Goal: Task Accomplishment & Management: Use online tool/utility

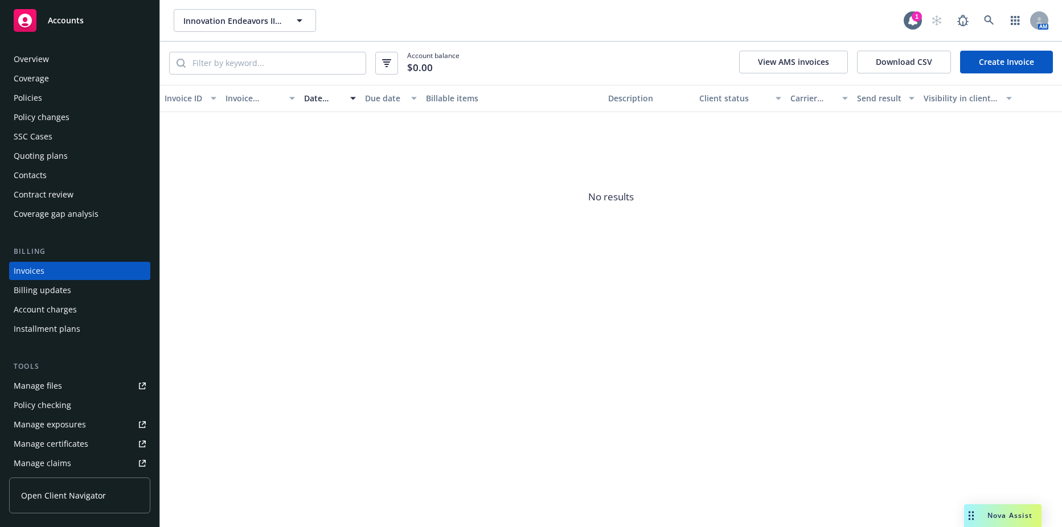
click at [62, 91] on div "Policies" at bounding box center [80, 98] width 132 height 18
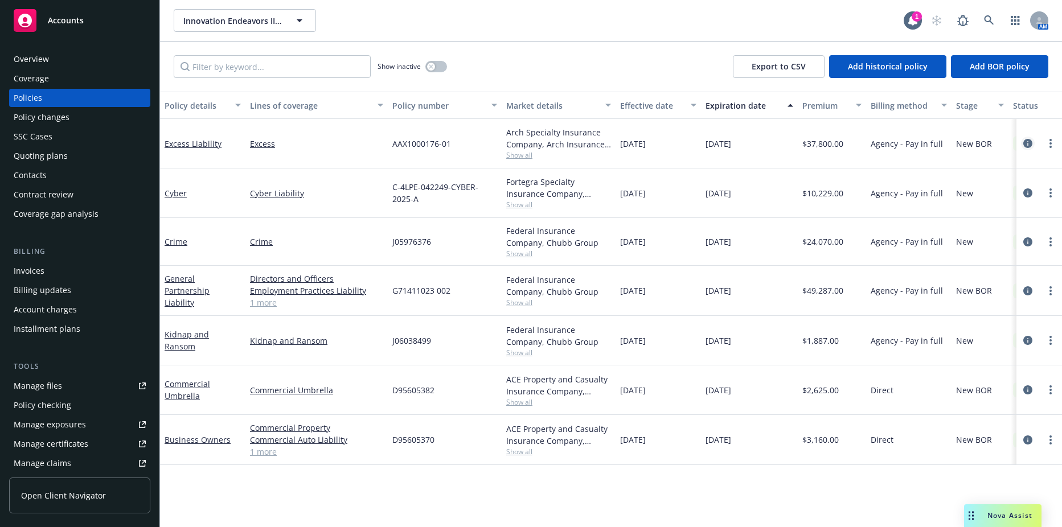
click at [1030, 146] on icon "circleInformation" at bounding box center [1028, 143] width 9 height 9
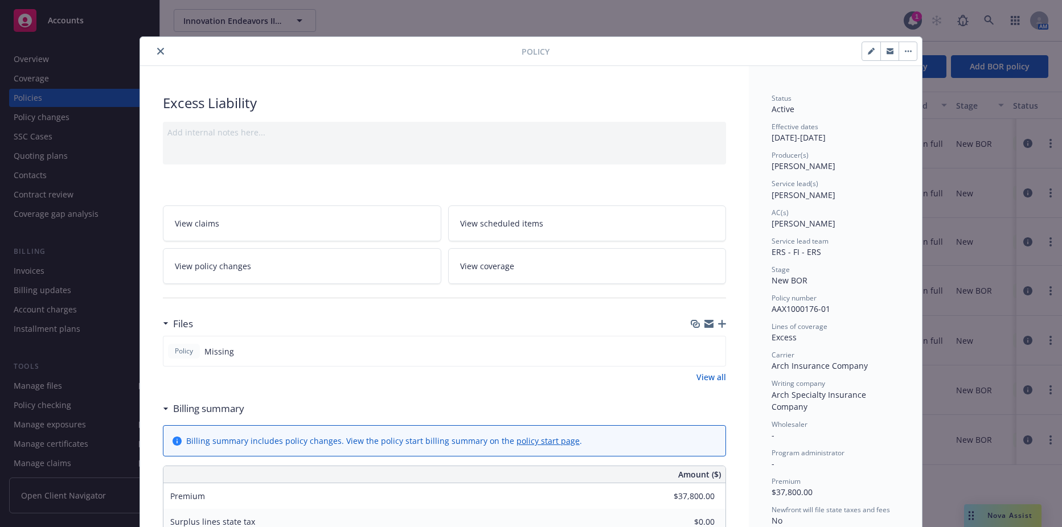
click at [718, 325] on icon "button" at bounding box center [722, 324] width 8 height 8
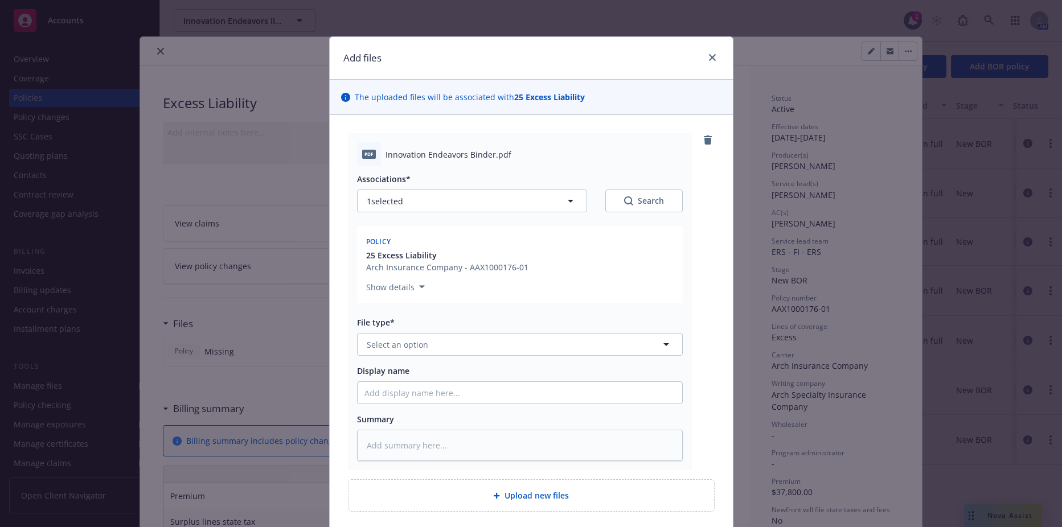
click at [419, 362] on div "Associations* 1 selected Search Policy 25 Excess Liability Arch Insurance Compa…" at bounding box center [520, 313] width 326 height 295
click at [422, 345] on span "Select an option" at bounding box center [398, 345] width 62 height 12
type input "policy"
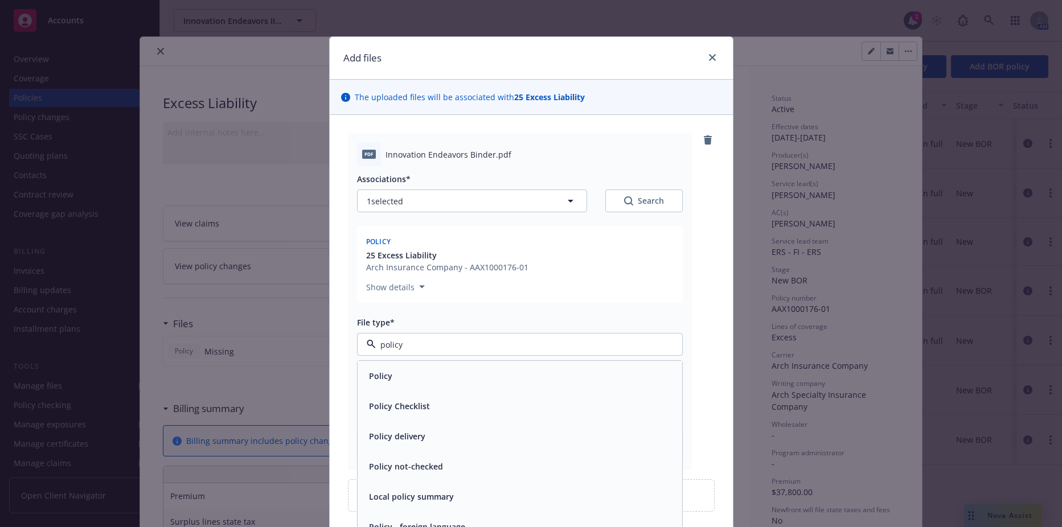
click at [388, 371] on div "Policy" at bounding box center [380, 376] width 30 height 17
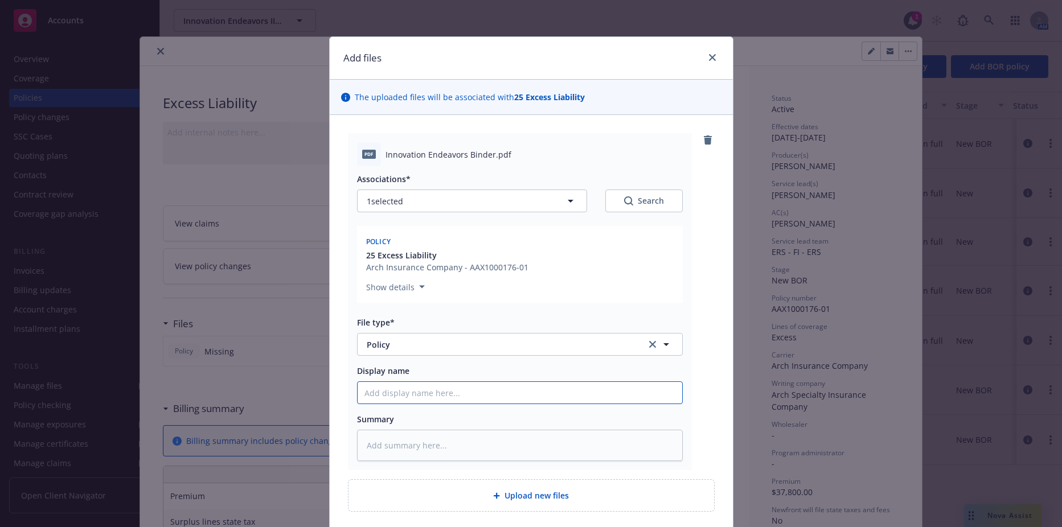
click at [393, 387] on input "Display name" at bounding box center [520, 393] width 325 height 22
type textarea "x"
type input "2"
type textarea "x"
type input "25"
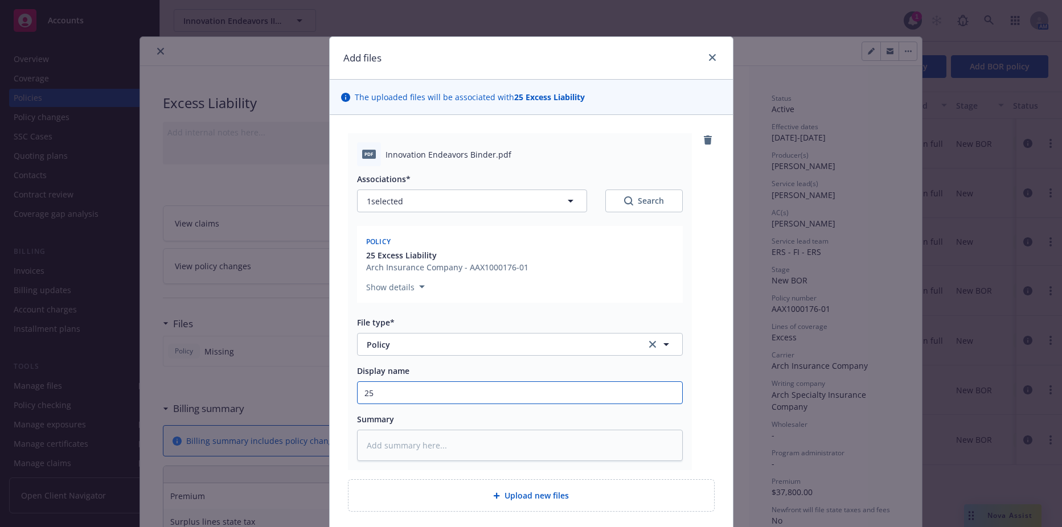
type textarea "x"
type input "25-"
type textarea "x"
type input "25-2"
type textarea "x"
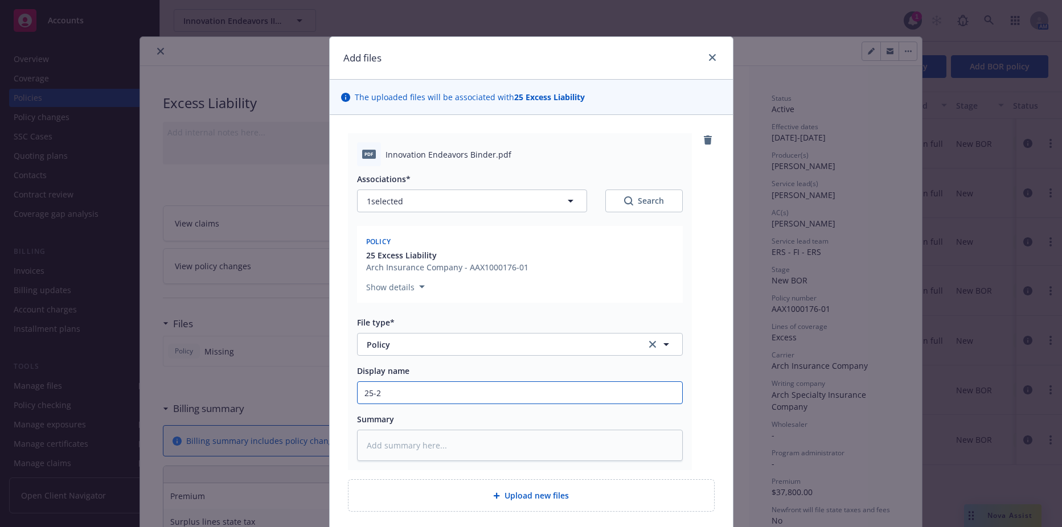
type input "25-26"
type textarea "x"
type input "25-26"
type textarea "x"
type input "25-26 X"
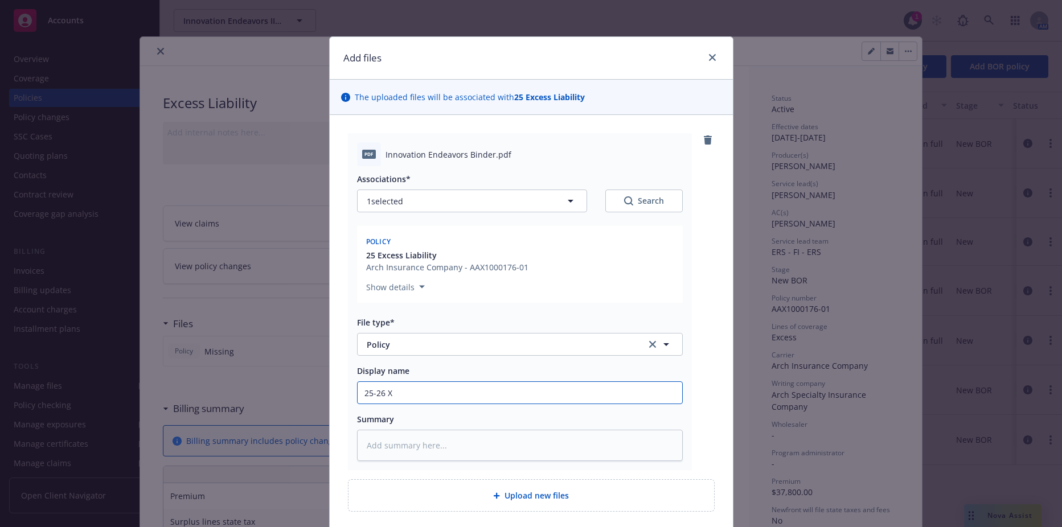
type textarea "x"
type input "25-26 XS"
type textarea "x"
type input "25-26 XS"
type textarea "x"
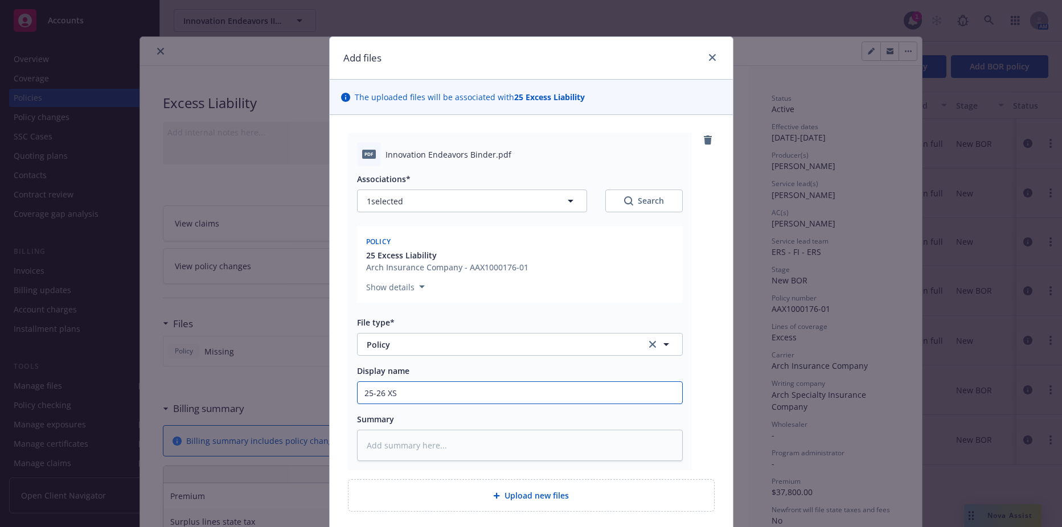
type input "25-26 XS L"
type textarea "x"
type input "25-26 XS Ly"
type textarea "x"
type input "25-26 XS Lya"
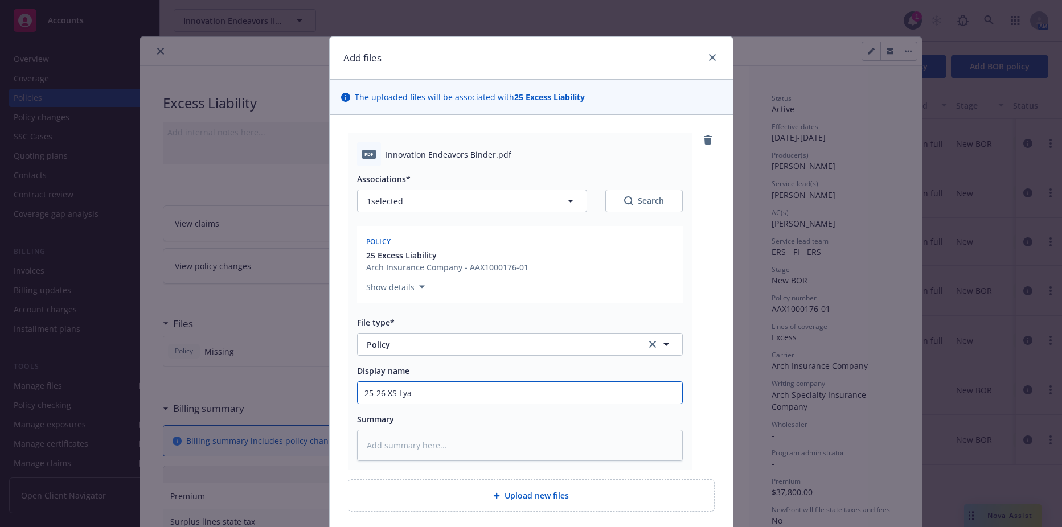
type textarea "x"
type input "25-26 XS Lyar"
type textarea "x"
type input "25-26 XS Lyare"
type textarea "x"
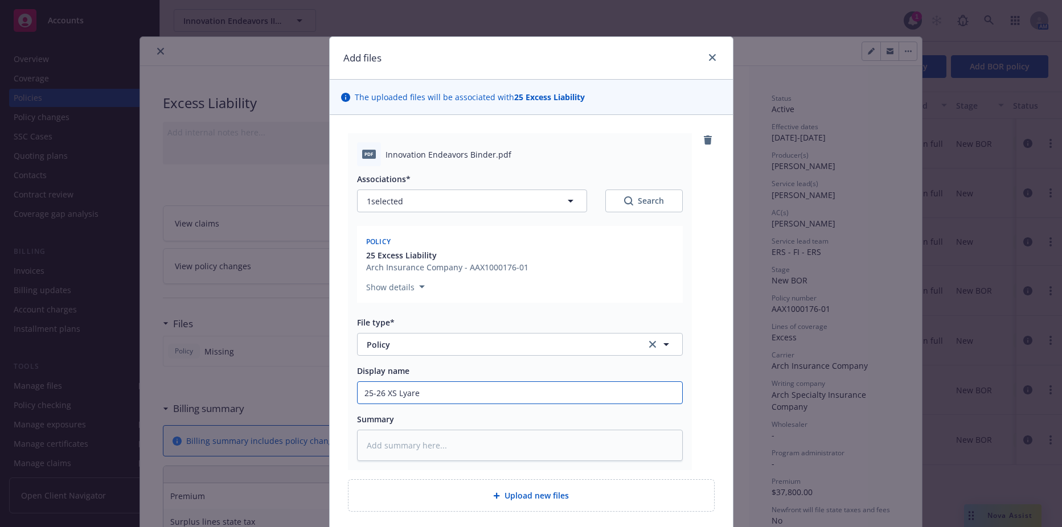
type input "25-26 XS Lyar"
type textarea "x"
type input "25-26 XS Lya"
type textarea "x"
type input "25-26 XS Ly"
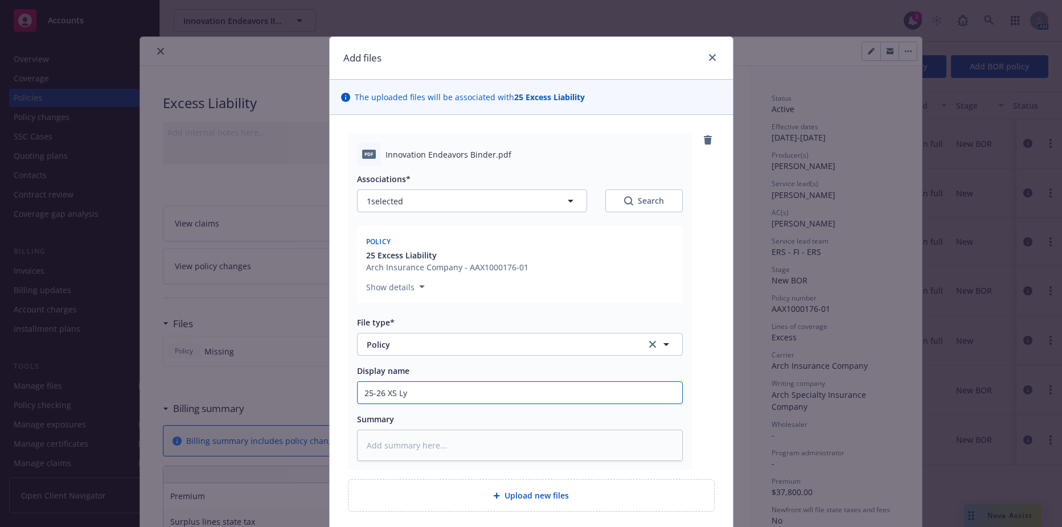
type textarea "x"
type input "25-26 XS L"
type textarea "x"
type input "25-26 XS La"
type textarea "x"
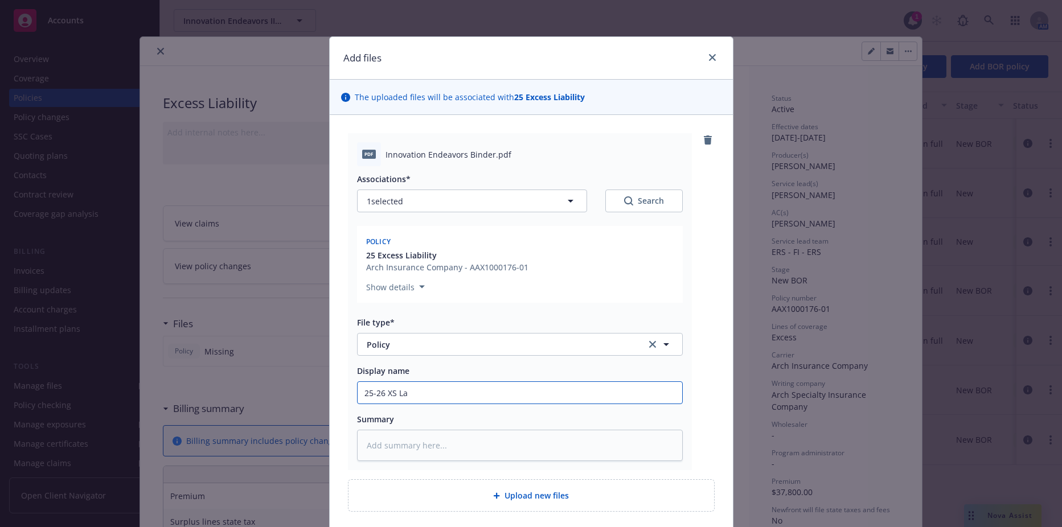
type input "25-26 XS Lay"
type textarea "x"
type input "25-26 XS Laye"
type textarea "x"
type input "25-26 XS Layer"
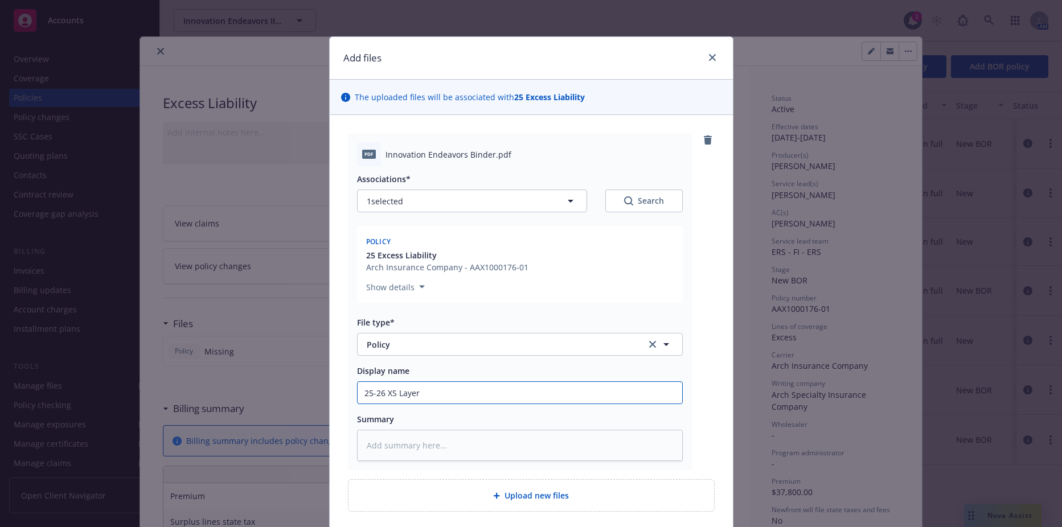
type textarea "x"
type input "25-26 XS Layer"
type textarea "x"
type input "25-26 XS Layer 1"
type textarea "x"
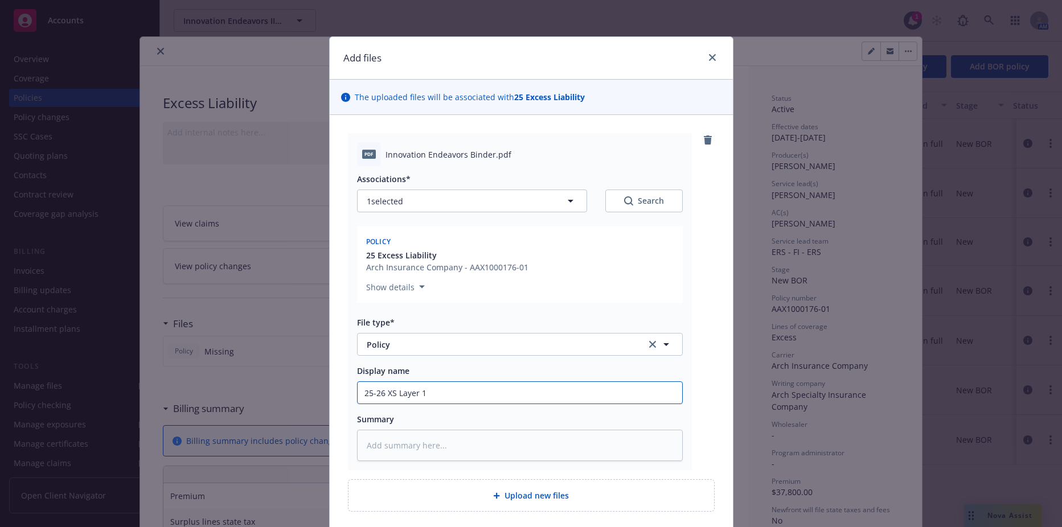
type input "25-26 XS Layer 1"
type textarea "x"
type input "25-26 XS Layer 1 B"
type textarea "x"
type input "25-26 XS Layer 1 Bi"
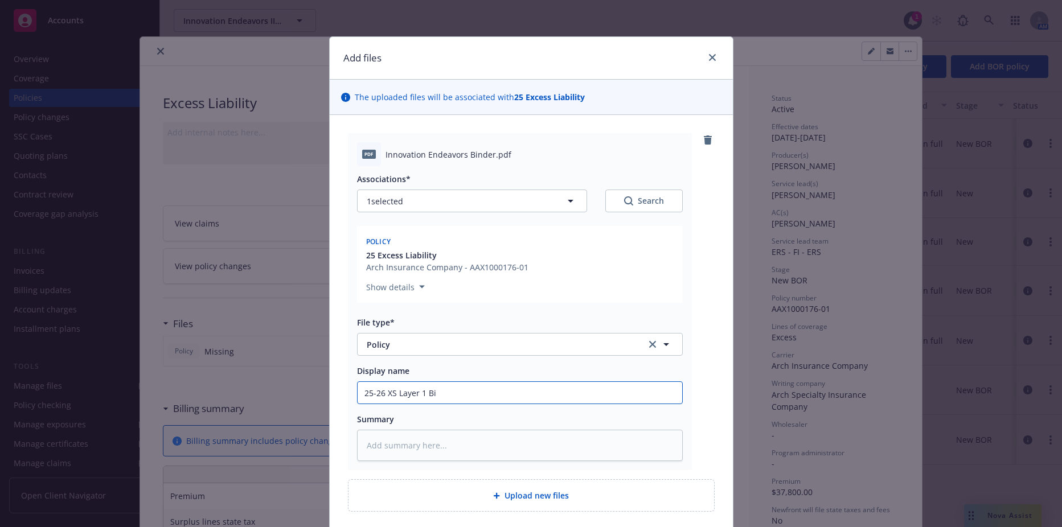
type textarea "x"
type input "25-26 XS Layer 1 Bin"
type textarea "x"
type input "25-26 XS Layer 1 Bind"
type textarea "x"
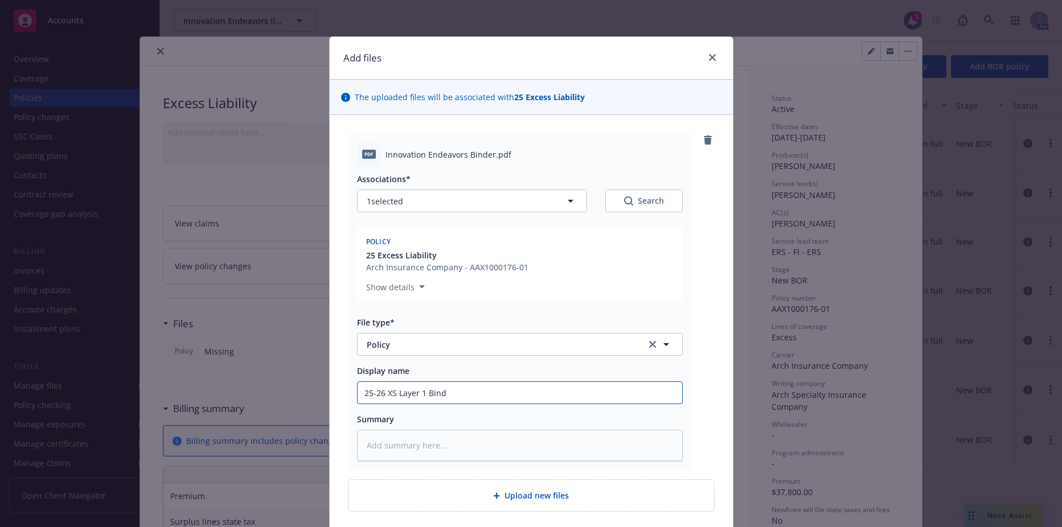
type input "25-26 XS Layer 1 Binde"
type textarea "x"
type input "25-26 XS Layer 1 Binder"
type textarea "x"
type input "25-26 XS Layer 1 Binder"
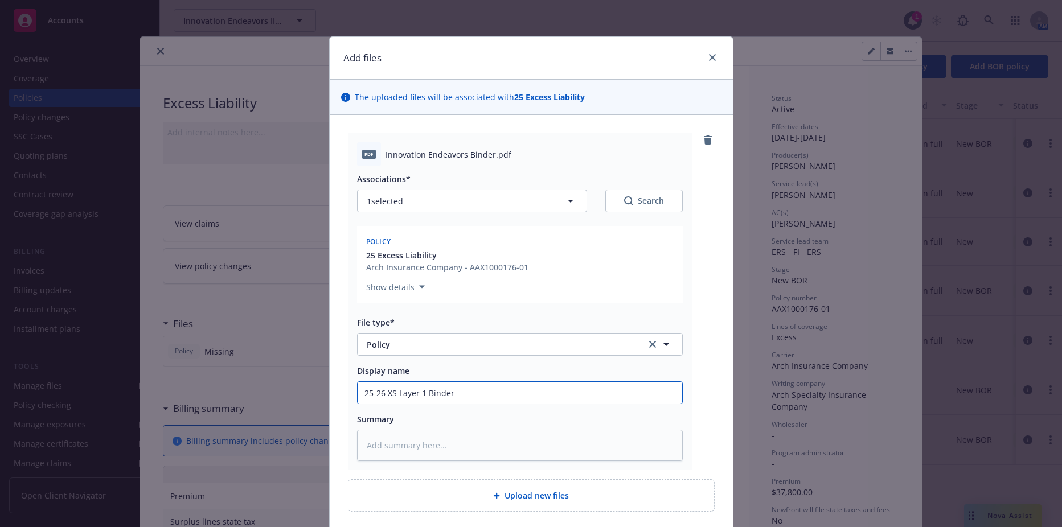
type textarea "x"
type input "25-26 XS Layer 1 Binder ($5x5M)"
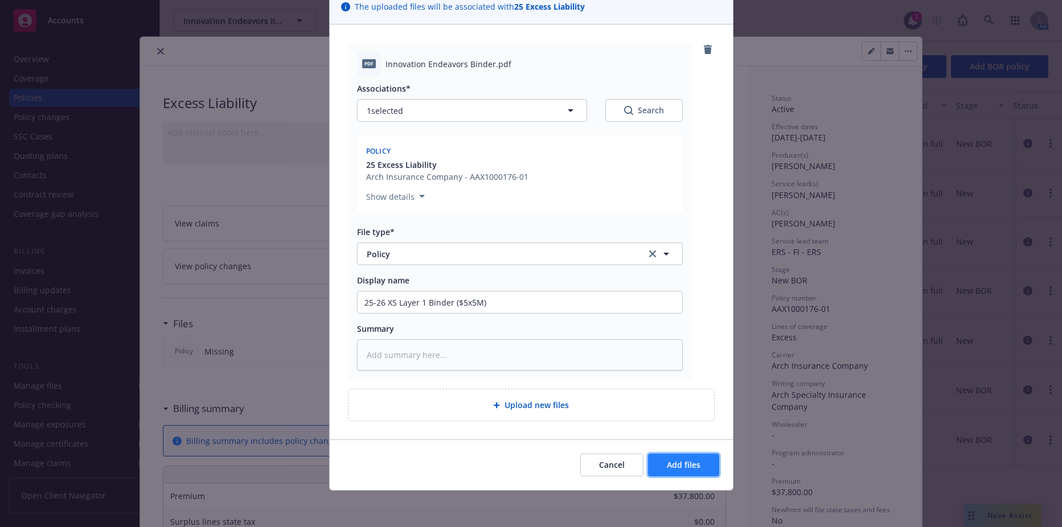
click at [667, 461] on span "Add files" at bounding box center [684, 465] width 34 height 11
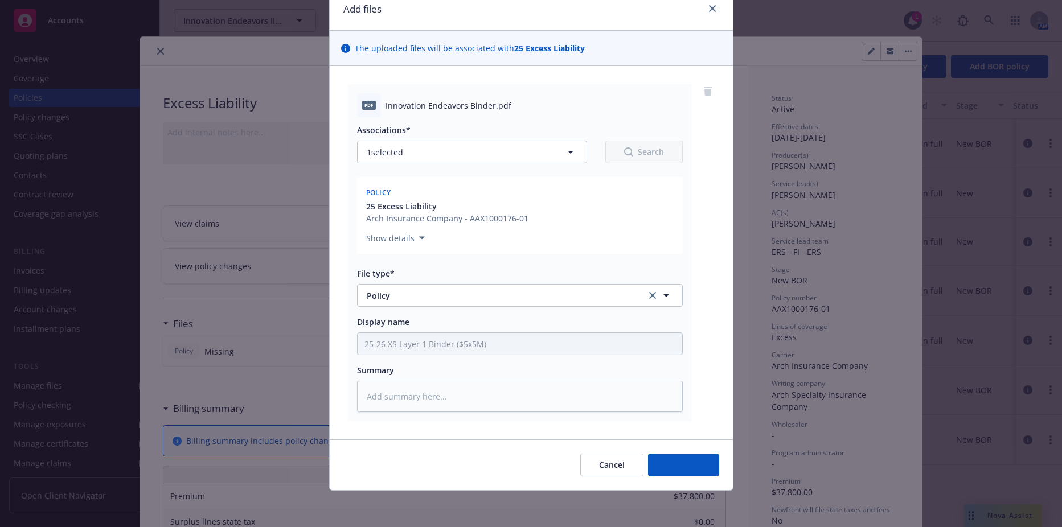
scroll to position [49, 0]
type textarea "x"
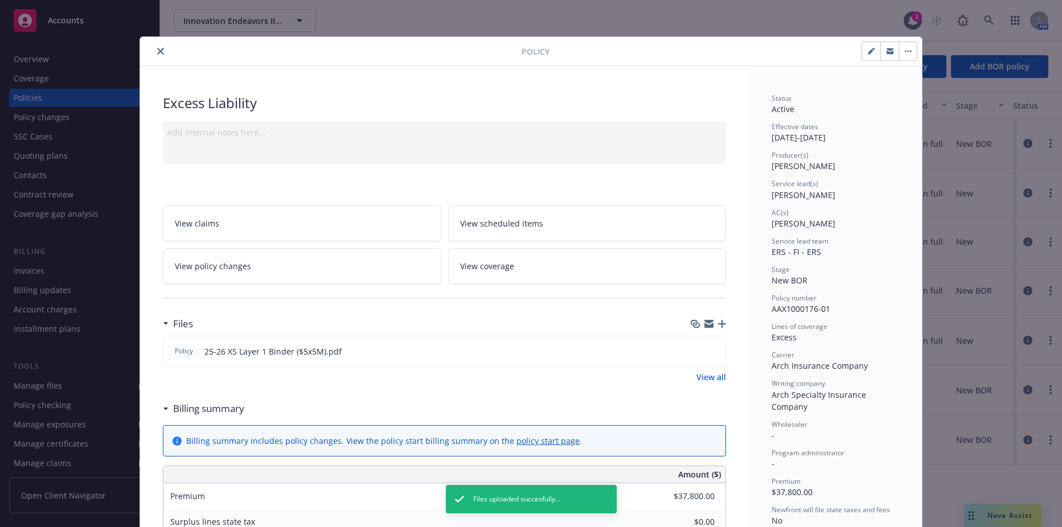
click at [156, 47] on button "close" at bounding box center [161, 51] width 14 height 14
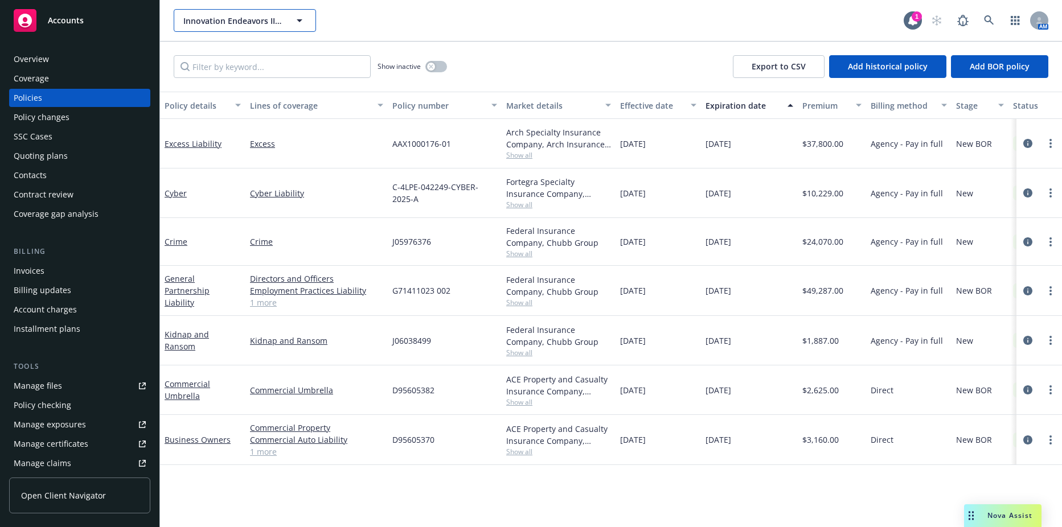
click at [224, 22] on span "Innovation Endeavors III Advisers, LLC" at bounding box center [232, 21] width 99 height 12
type input "grad"
click at [71, 22] on span "Accounts" at bounding box center [66, 20] width 36 height 9
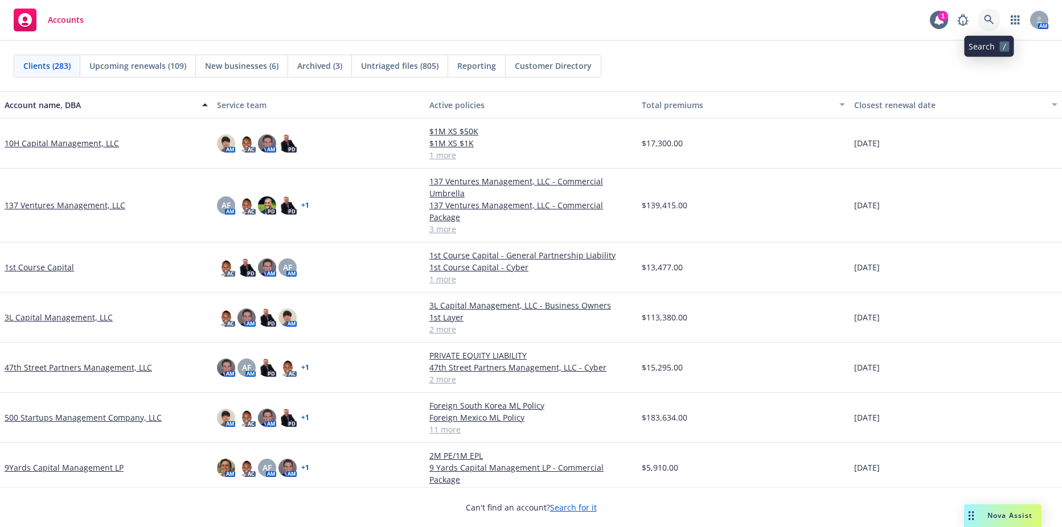
click at [988, 18] on icon at bounding box center [989, 20] width 10 height 10
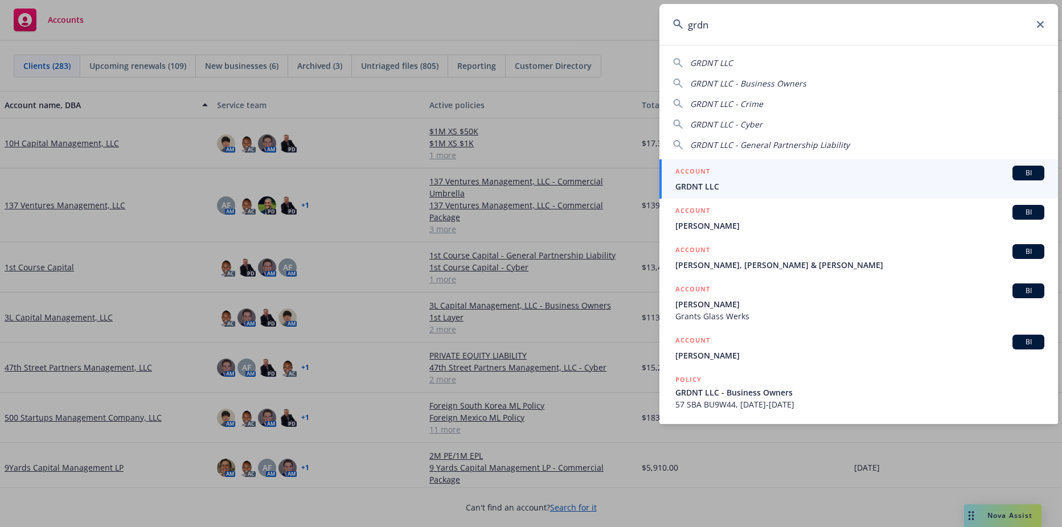
type input "grdn"
click at [750, 173] on div "ACCOUNT BI" at bounding box center [860, 173] width 369 height 15
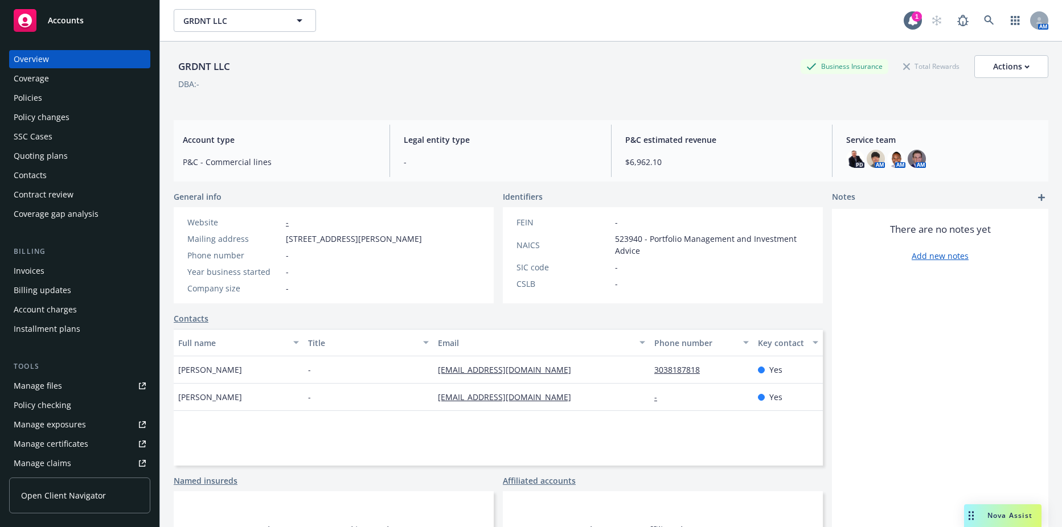
click at [27, 173] on div "Contacts" at bounding box center [30, 175] width 33 height 18
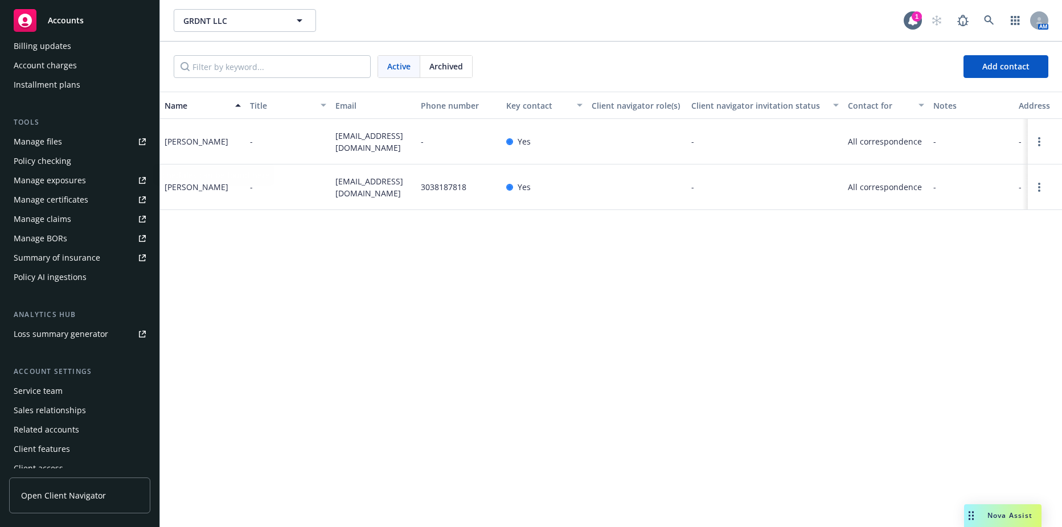
scroll to position [253, 0]
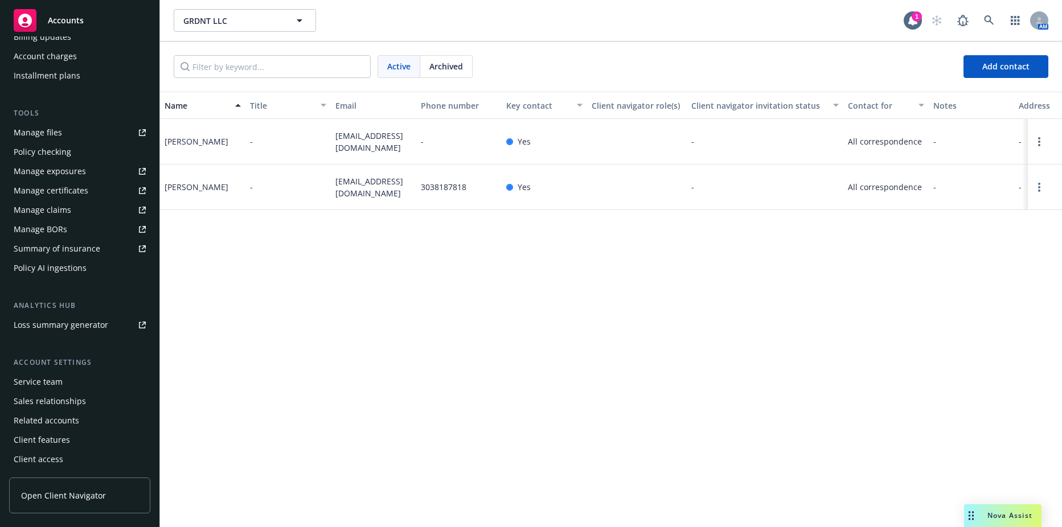
click at [59, 248] on div "Summary of insurance" at bounding box center [57, 249] width 87 height 18
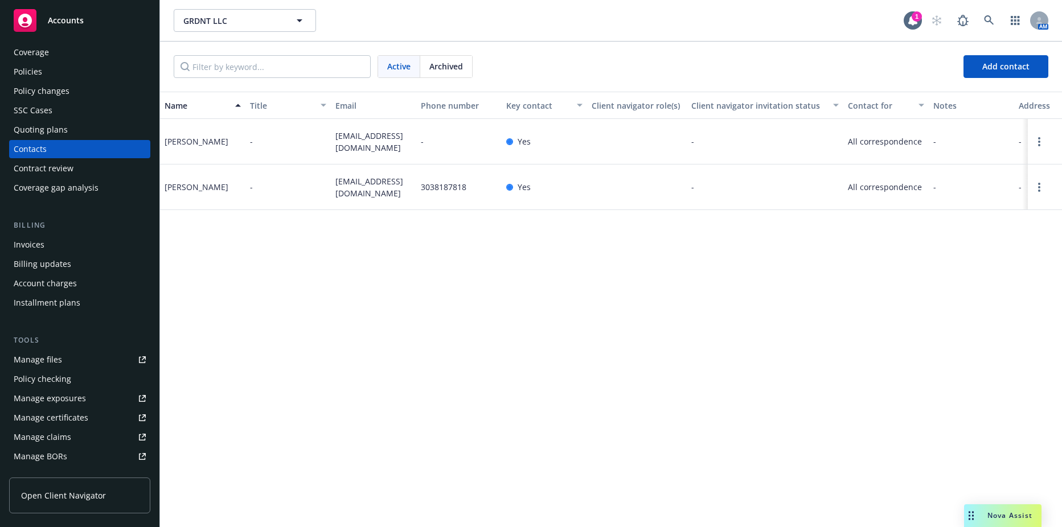
scroll to position [26, 0]
click at [33, 75] on div "Policies" at bounding box center [28, 72] width 28 height 18
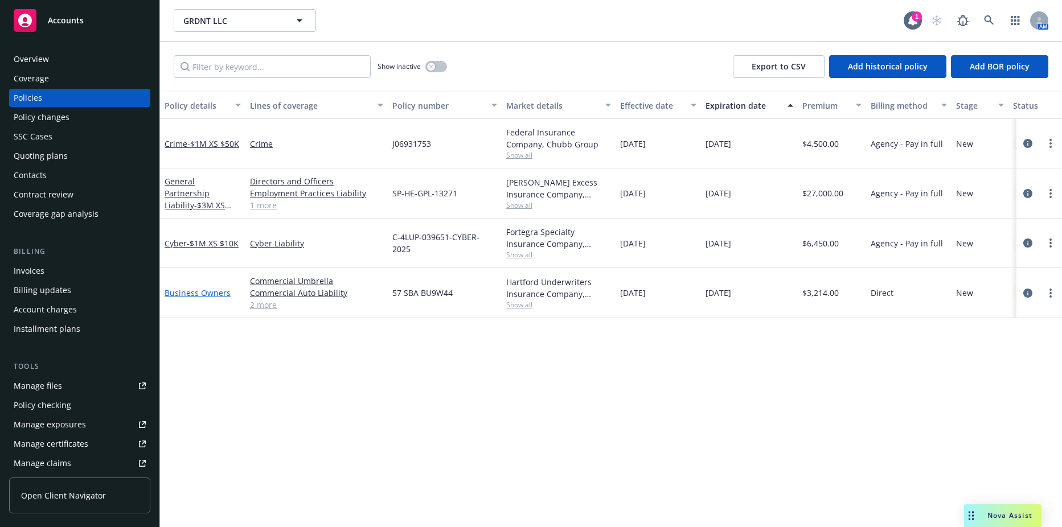
click at [185, 288] on link "Business Owners" at bounding box center [198, 293] width 66 height 11
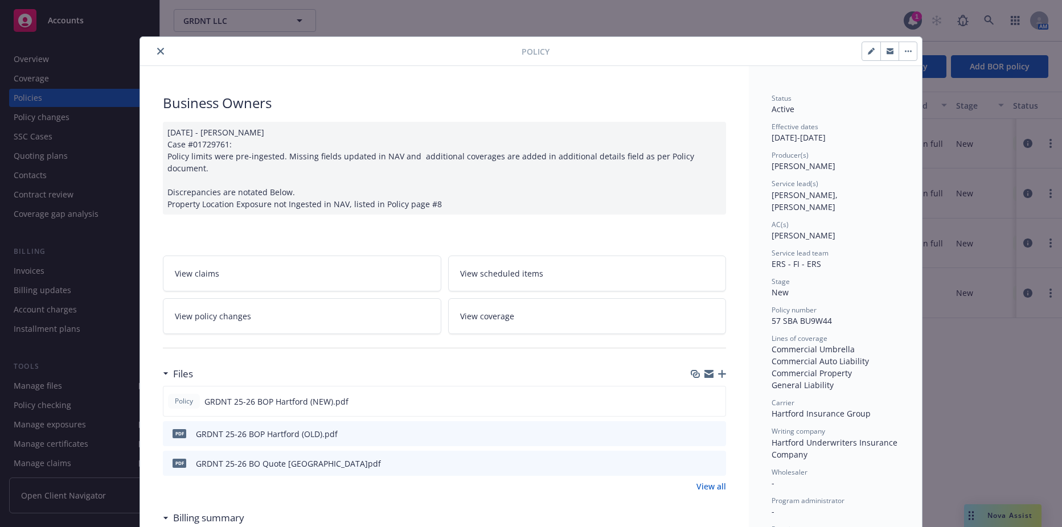
click at [483, 310] on span "View coverage" at bounding box center [487, 316] width 54 height 12
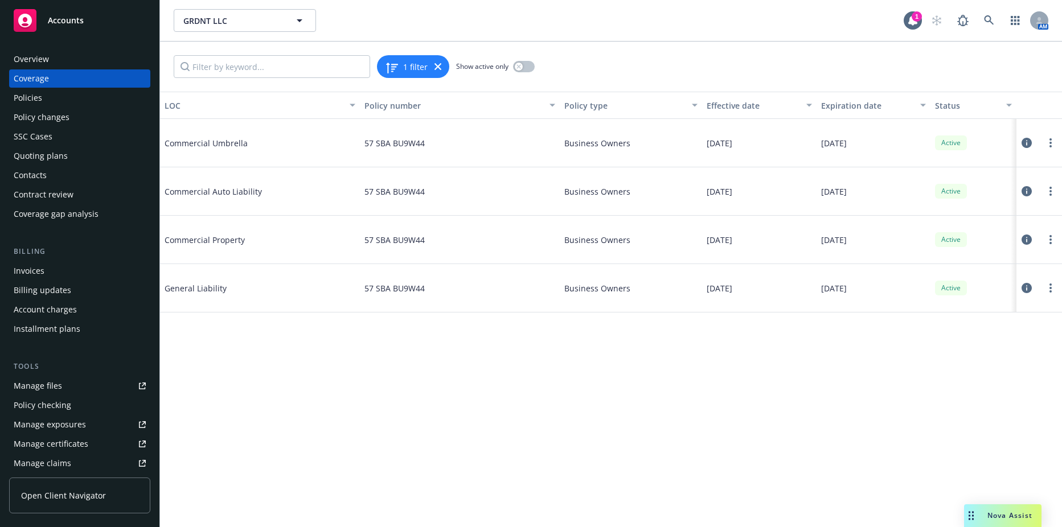
click at [1028, 144] on icon at bounding box center [1027, 143] width 10 height 10
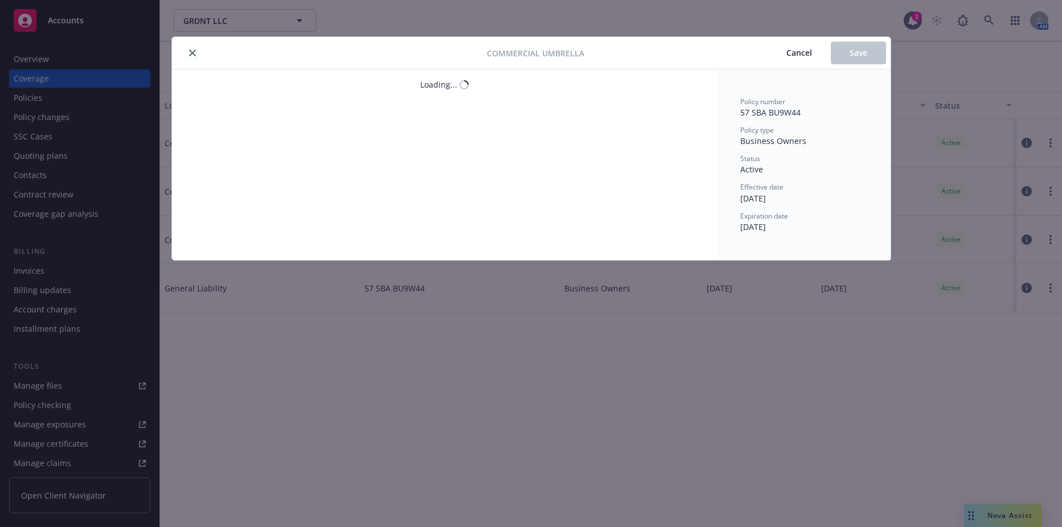
type textarea "x"
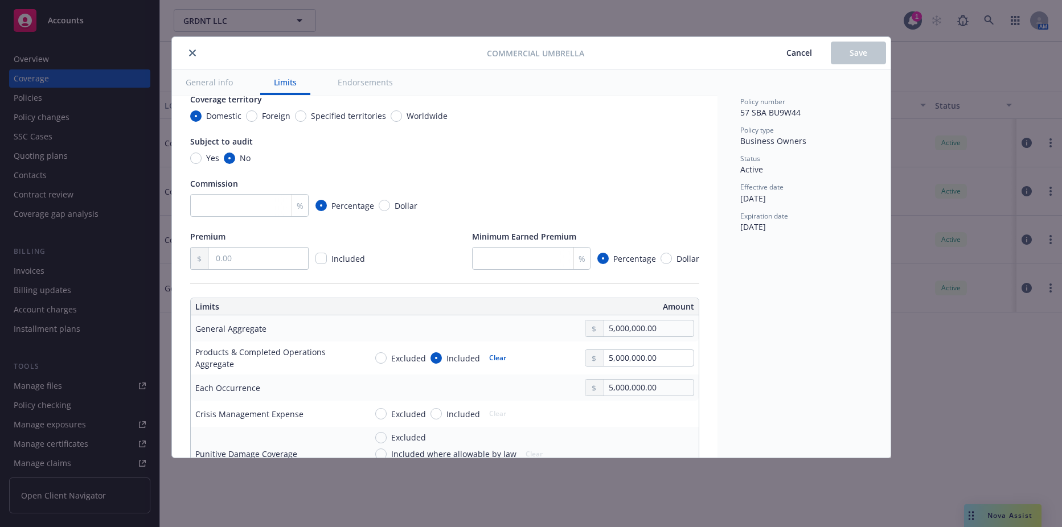
scroll to position [228, 0]
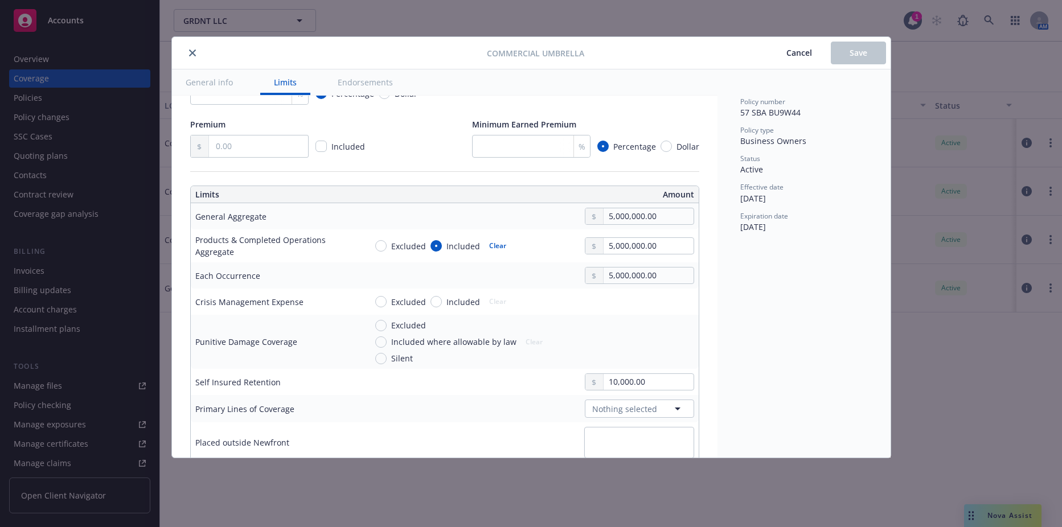
click at [1060, 314] on div "Commercial Umbrella Cancel Save General info Limits Endorsements Display name C…" at bounding box center [531, 263] width 1062 height 527
click at [1025, 193] on div "Commercial Umbrella Cancel Save General info Limits Endorsements Display name C…" at bounding box center [531, 263] width 1062 height 527
click at [790, 52] on span "Cancel" at bounding box center [800, 52] width 26 height 11
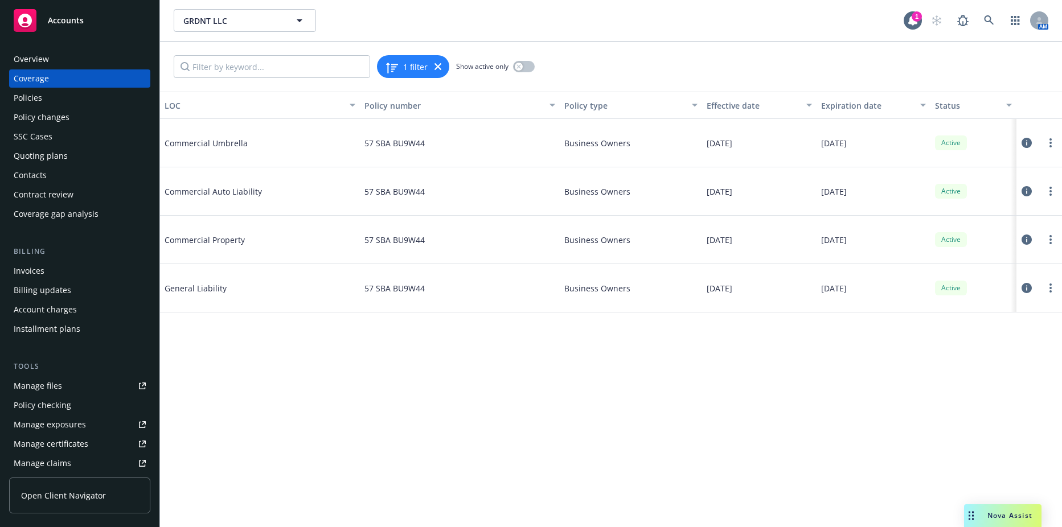
click at [1024, 191] on icon at bounding box center [1027, 191] width 10 height 10
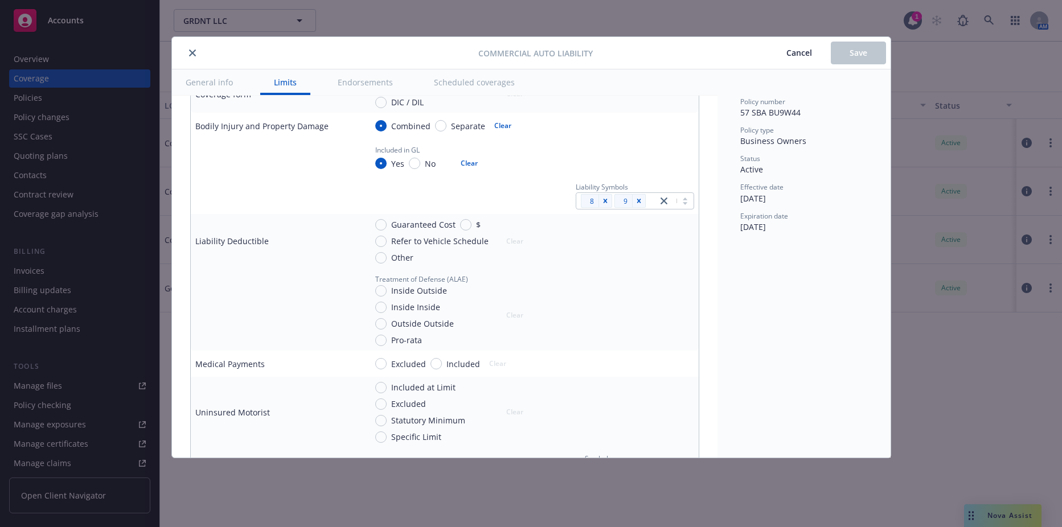
scroll to position [399, 0]
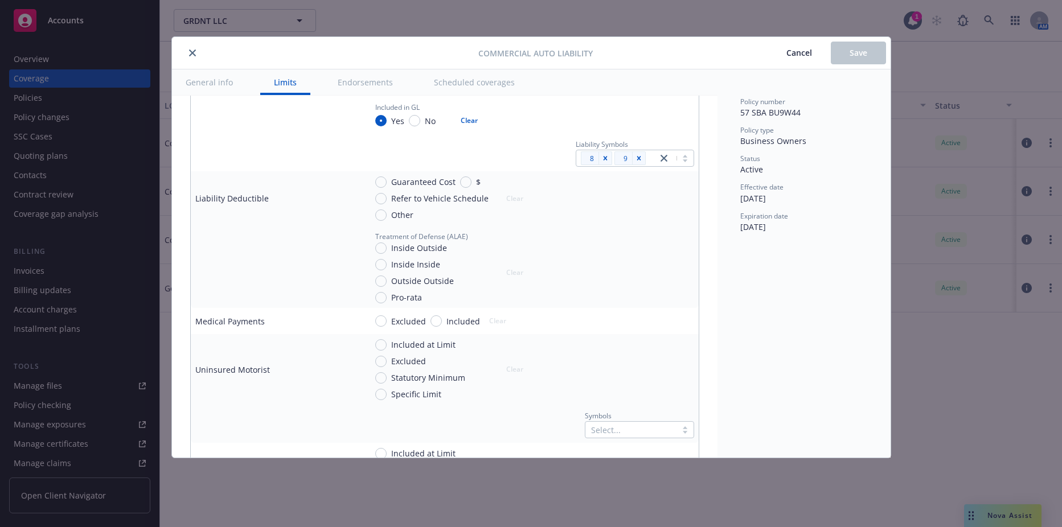
click at [977, 284] on div "Commercial Auto Liability Cancel Save General info Limits Endorsements Schedule…" at bounding box center [531, 263] width 1062 height 527
click at [800, 52] on span "Cancel" at bounding box center [800, 52] width 26 height 11
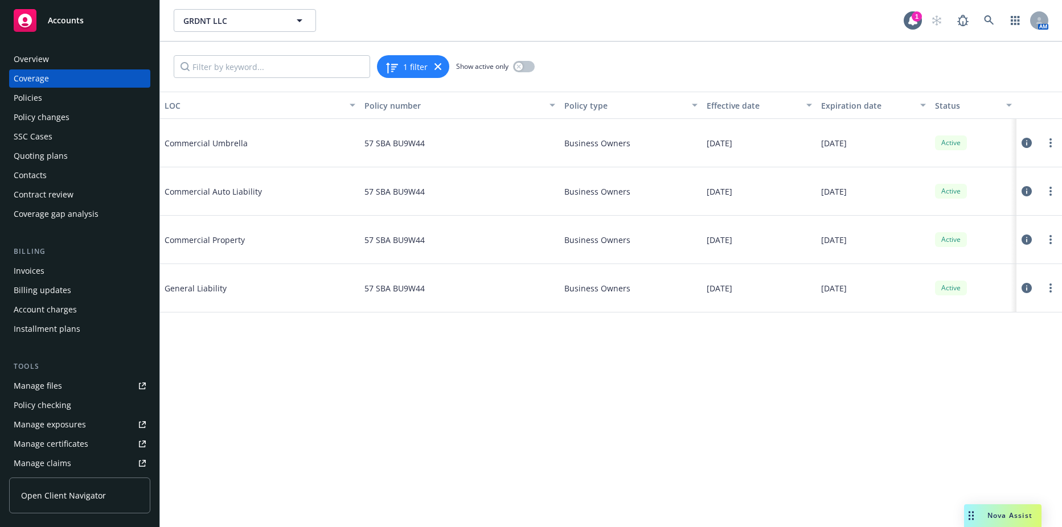
click at [57, 95] on div "Policies" at bounding box center [80, 98] width 132 height 18
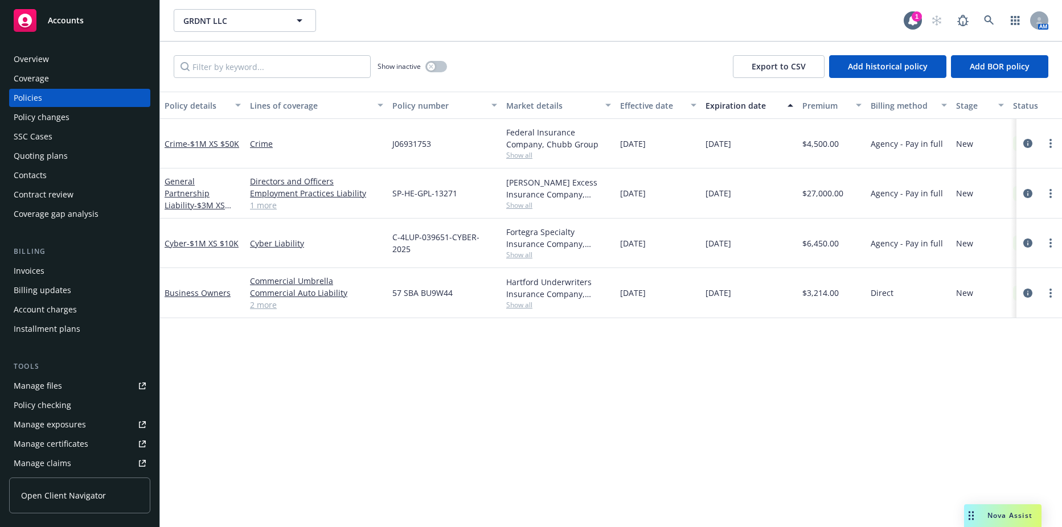
click at [252, 304] on link "2 more" at bounding box center [316, 305] width 133 height 12
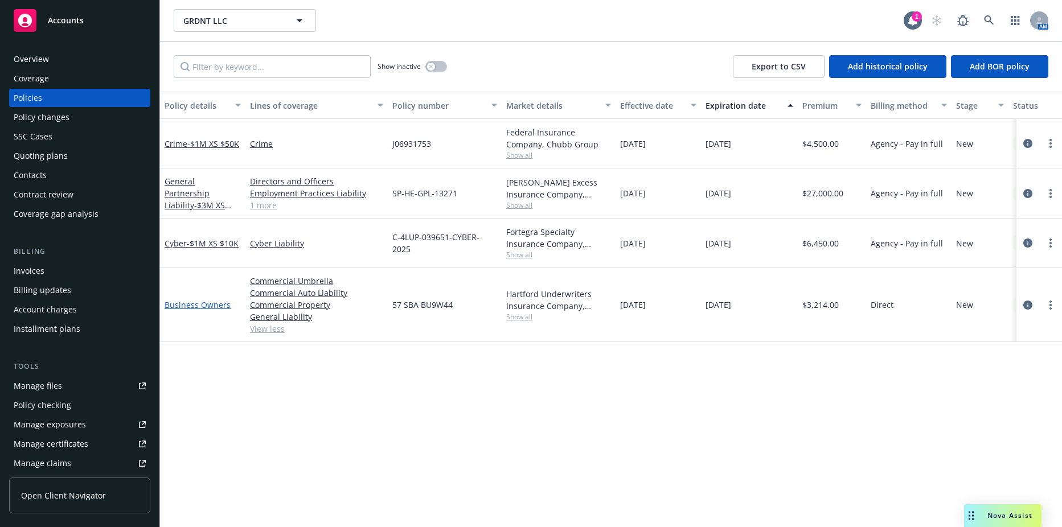
click at [200, 304] on link "Business Owners" at bounding box center [198, 305] width 66 height 11
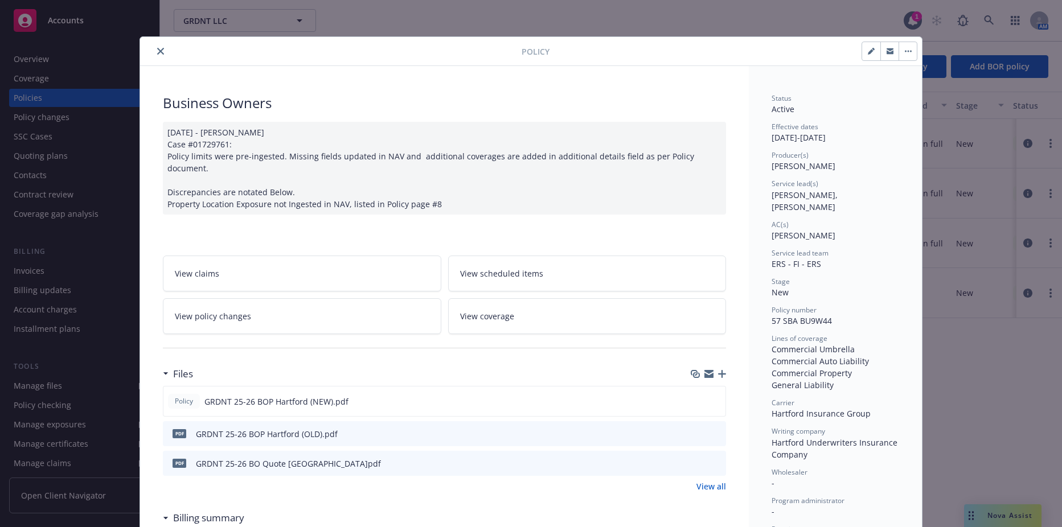
scroll to position [34, 0]
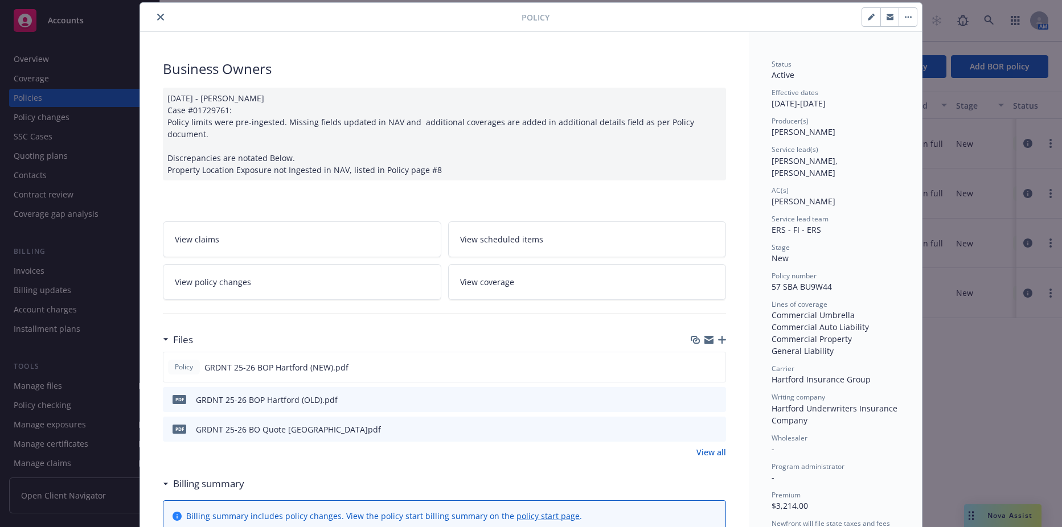
click at [573, 274] on link "View coverage" at bounding box center [587, 282] width 279 height 36
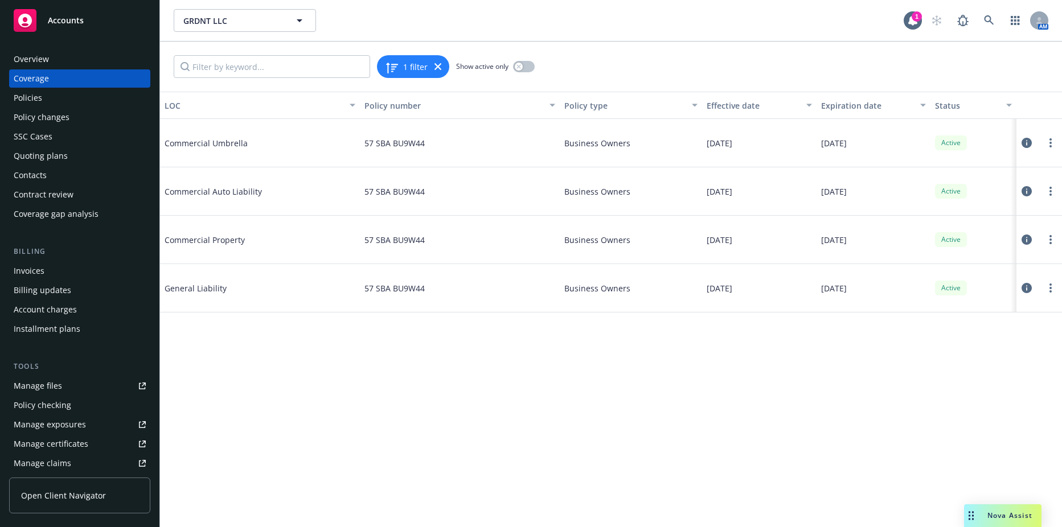
click at [1025, 189] on icon at bounding box center [1027, 191] width 10 height 10
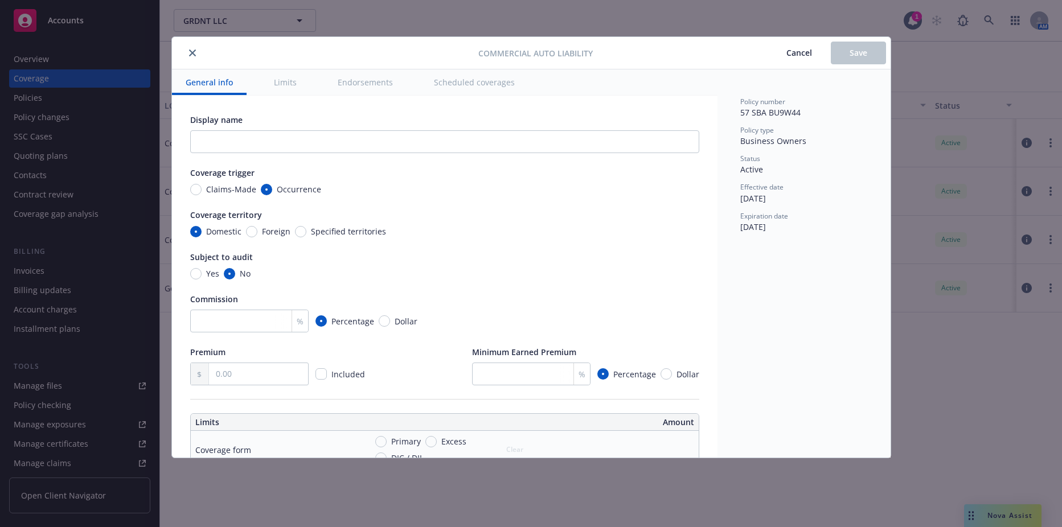
click at [48, 182] on div "Commercial Auto Liability Cancel Save General info Limits Endorsements Schedule…" at bounding box center [531, 263] width 1062 height 527
click at [193, 51] on icon "close" at bounding box center [192, 53] width 7 height 7
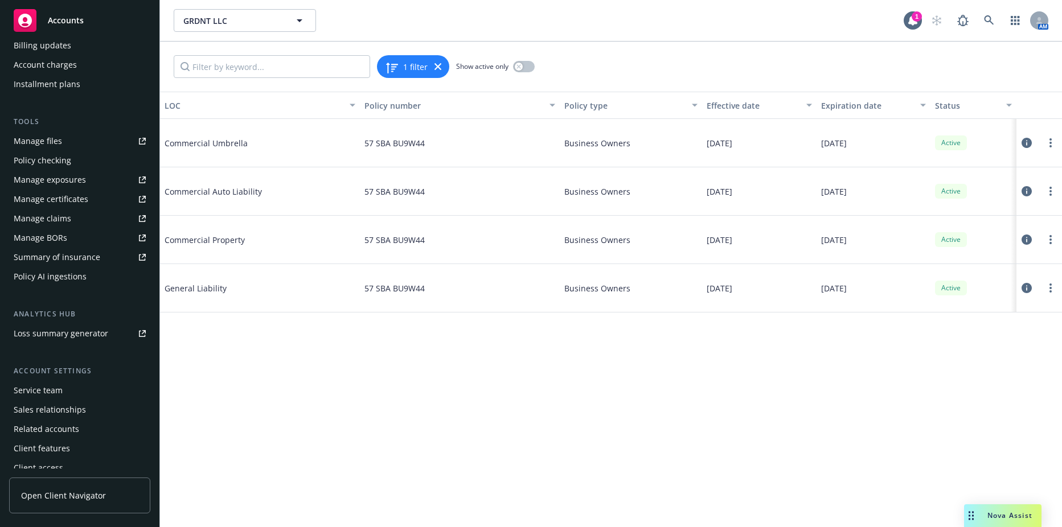
scroll to position [253, 0]
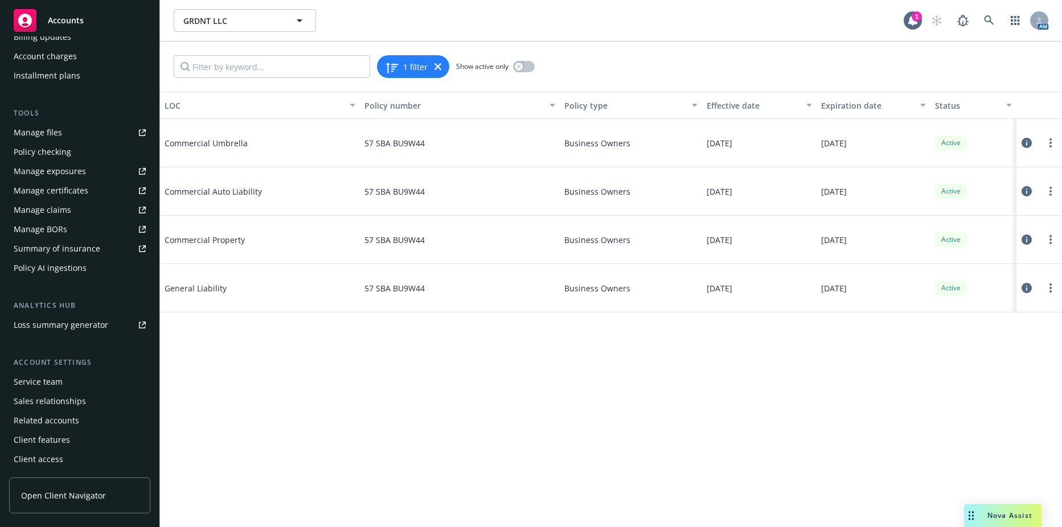
click at [81, 252] on div "Summary of insurance" at bounding box center [57, 249] width 87 height 18
click at [440, 66] on icon at bounding box center [438, 66] width 7 height 7
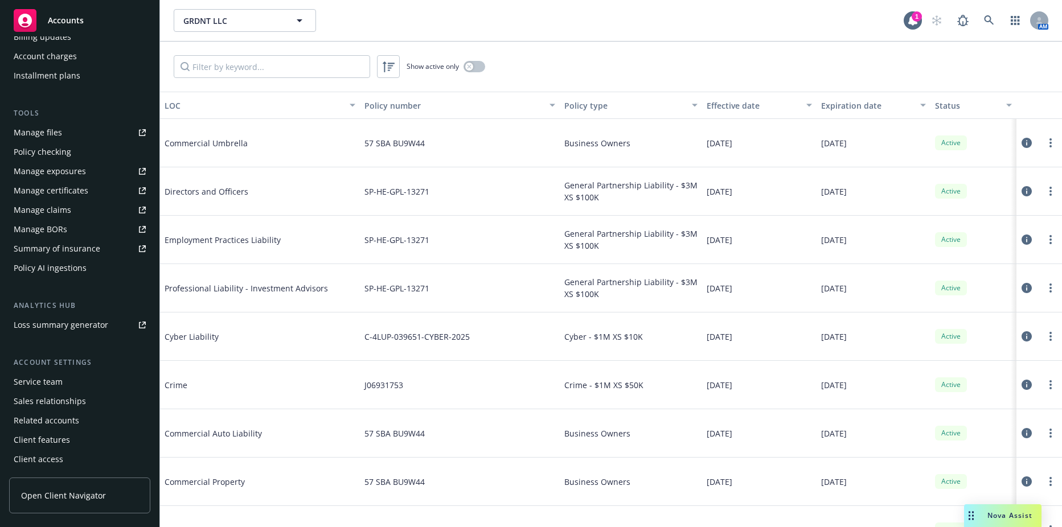
click at [1022, 191] on icon at bounding box center [1027, 191] width 10 height 10
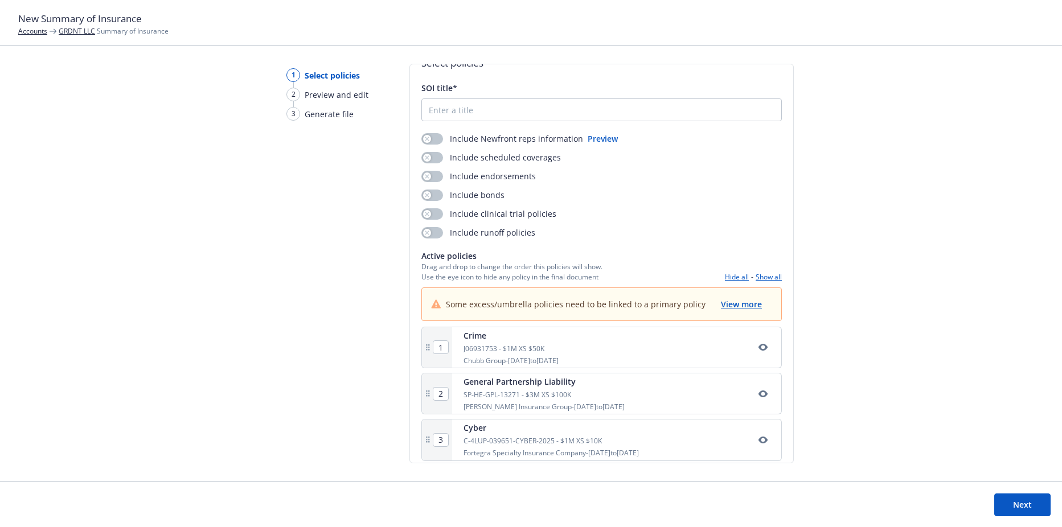
scroll to position [30, 0]
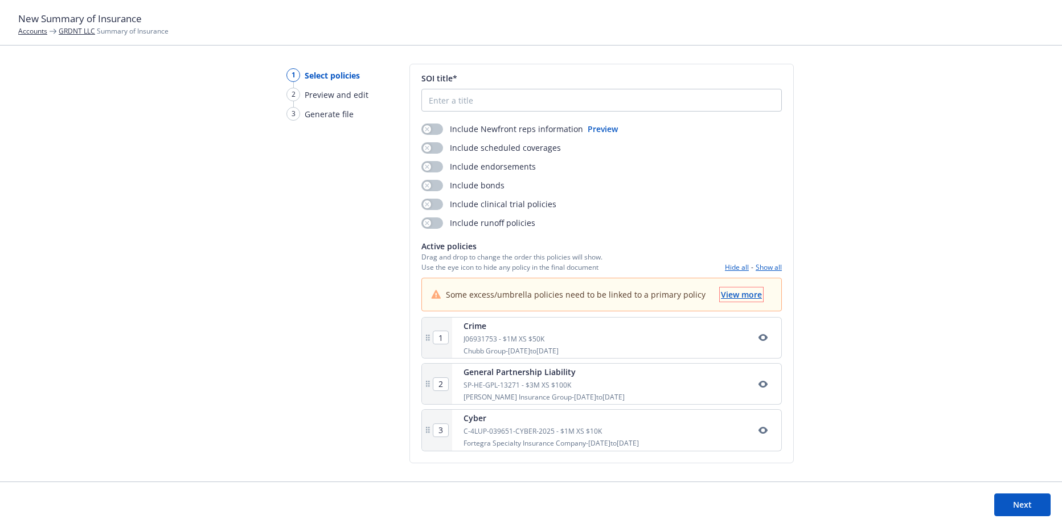
click at [732, 296] on span "View more" at bounding box center [741, 294] width 41 height 11
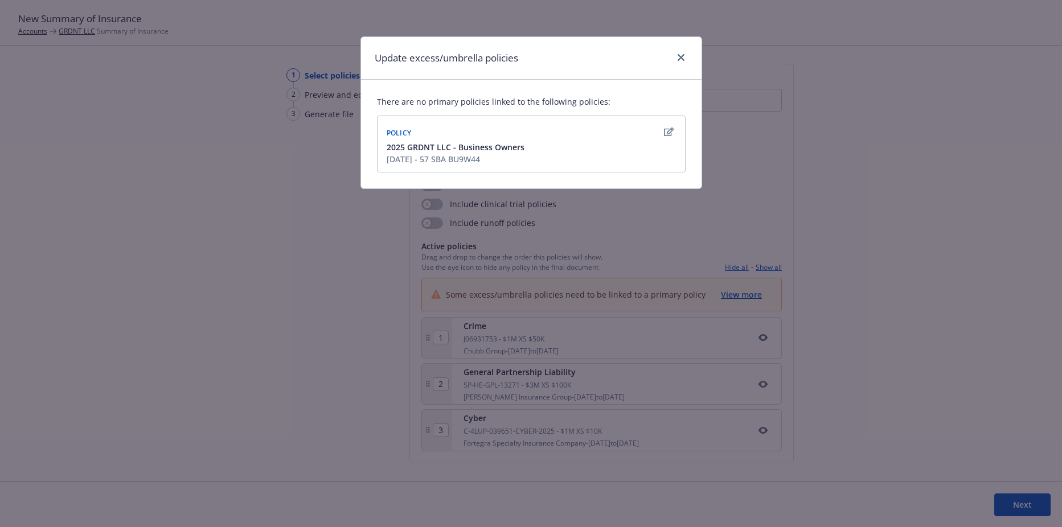
click at [493, 145] on span "2025 GRDNT LLC - Business Owners" at bounding box center [456, 147] width 138 height 12
click at [665, 133] on icon "button" at bounding box center [669, 132] width 10 height 9
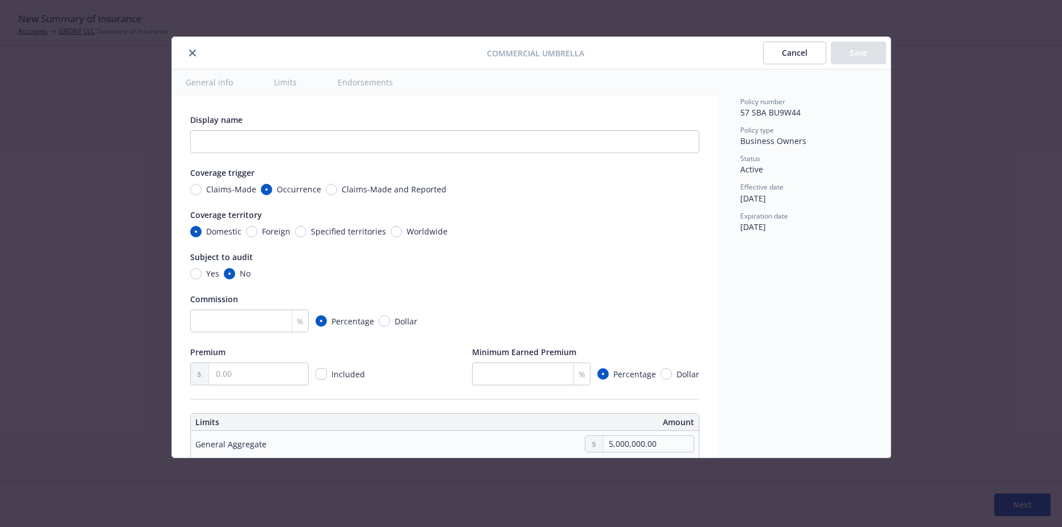
scroll to position [318, 0]
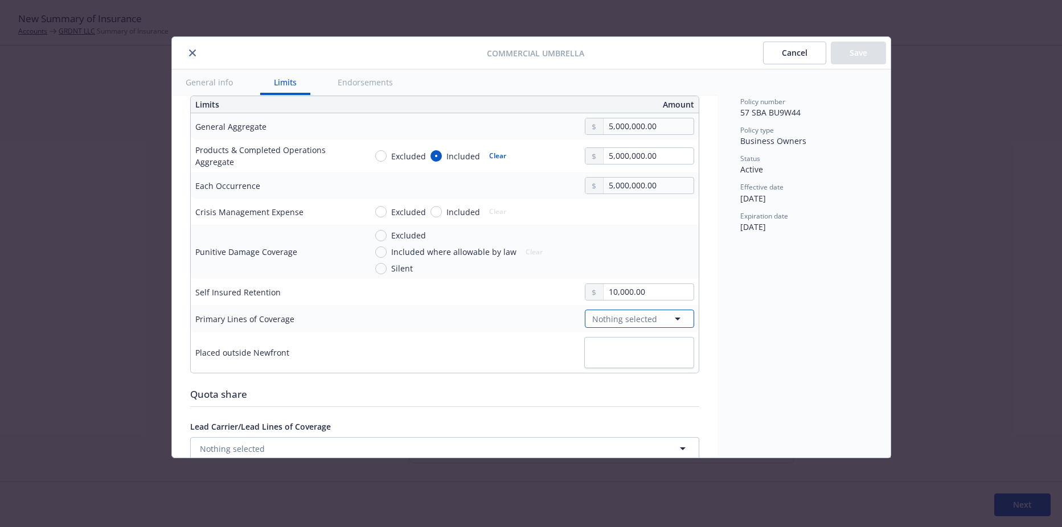
click at [619, 314] on span "Nothing selected" at bounding box center [624, 319] width 65 height 12
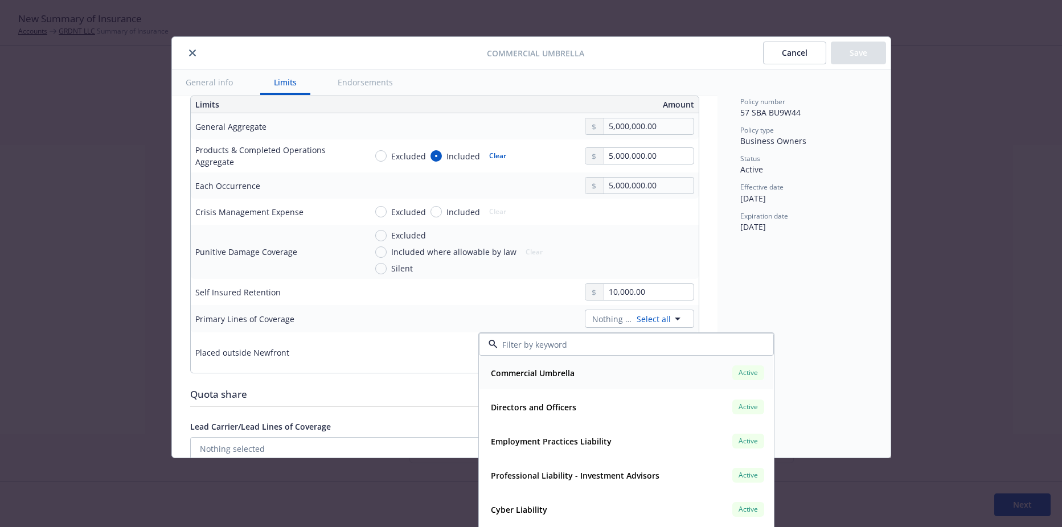
click at [546, 369] on strong "Commercial Umbrella" at bounding box center [533, 373] width 84 height 11
type textarea "x"
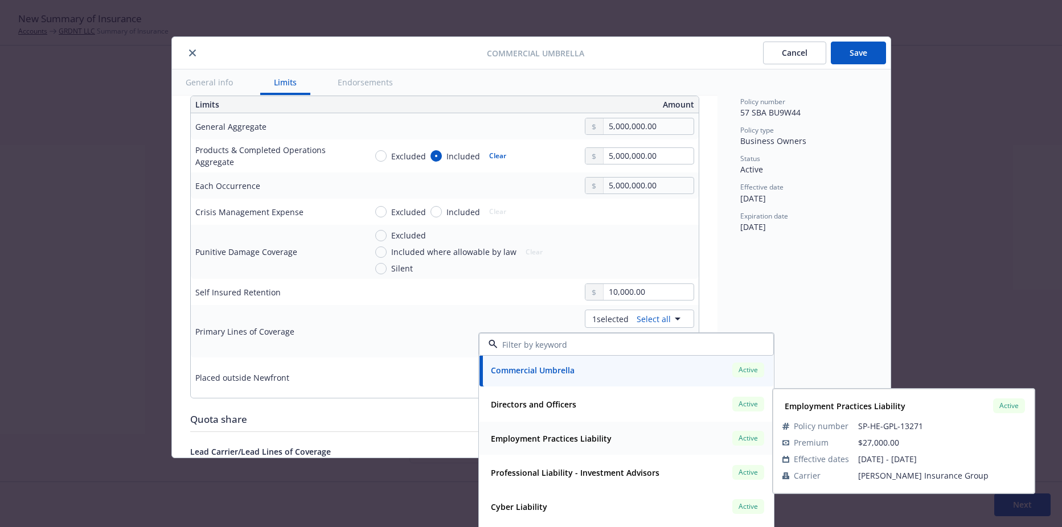
scroll to position [0, 0]
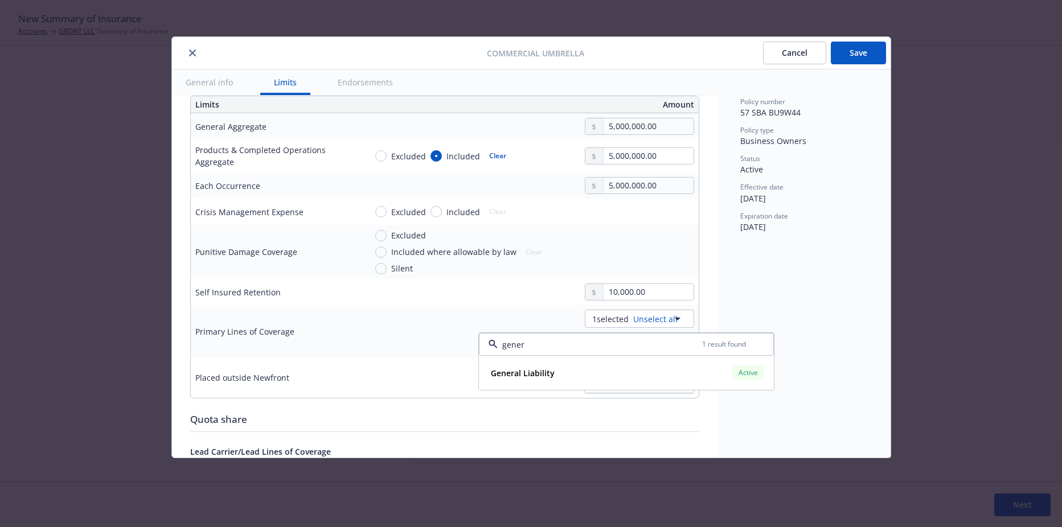
type input "genera"
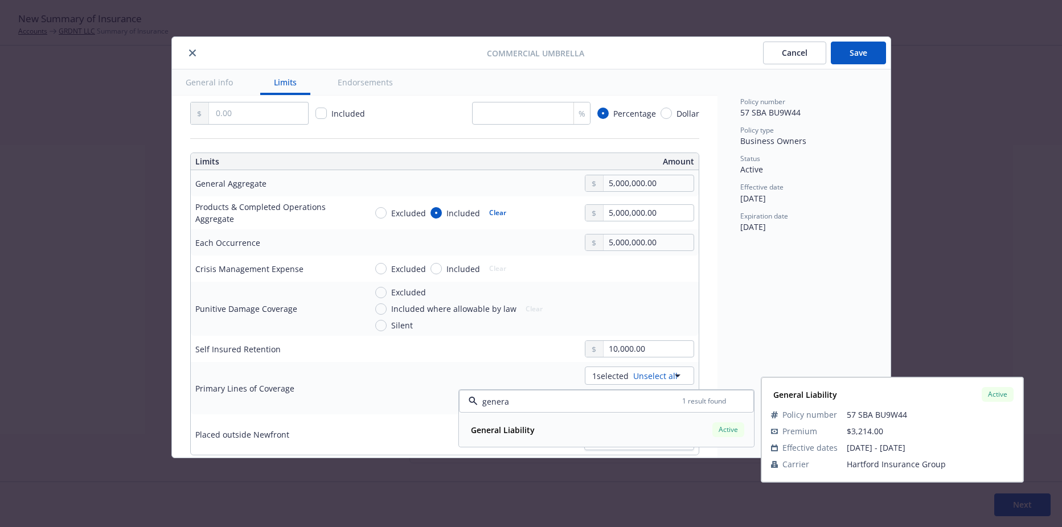
click at [569, 413] on div "General Liability Active Policy number 57 SBA BU9W44 Premium $3,214.00 Effectiv…" at bounding box center [606, 430] width 295 height 34
type textarea "x"
click at [502, 405] on input "genera" at bounding box center [580, 402] width 205 height 12
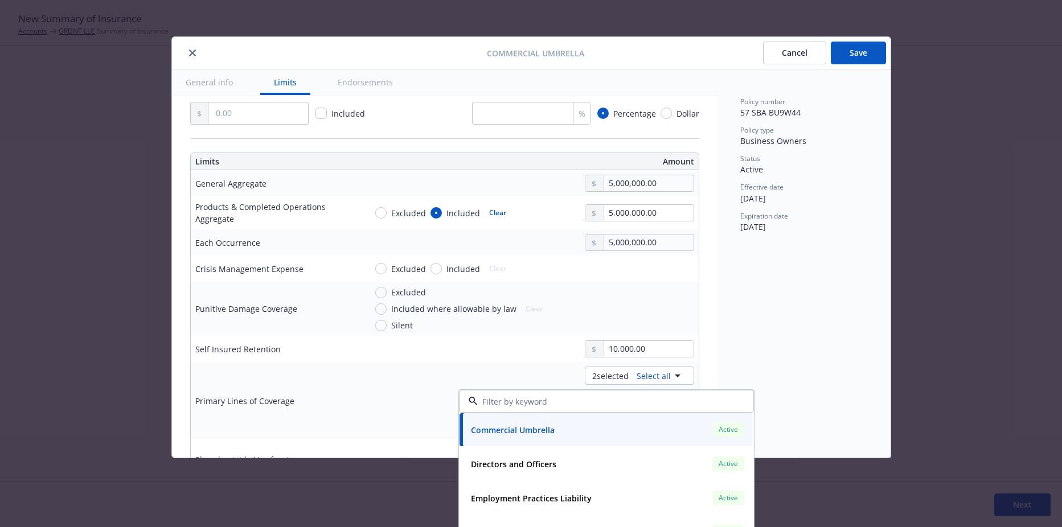
click at [502, 405] on input at bounding box center [604, 402] width 253 height 12
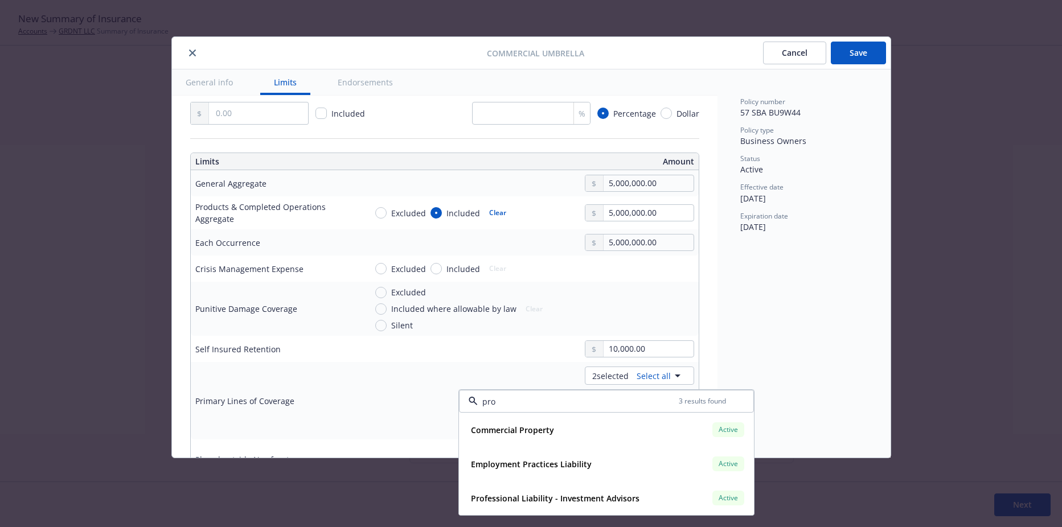
type input "prop"
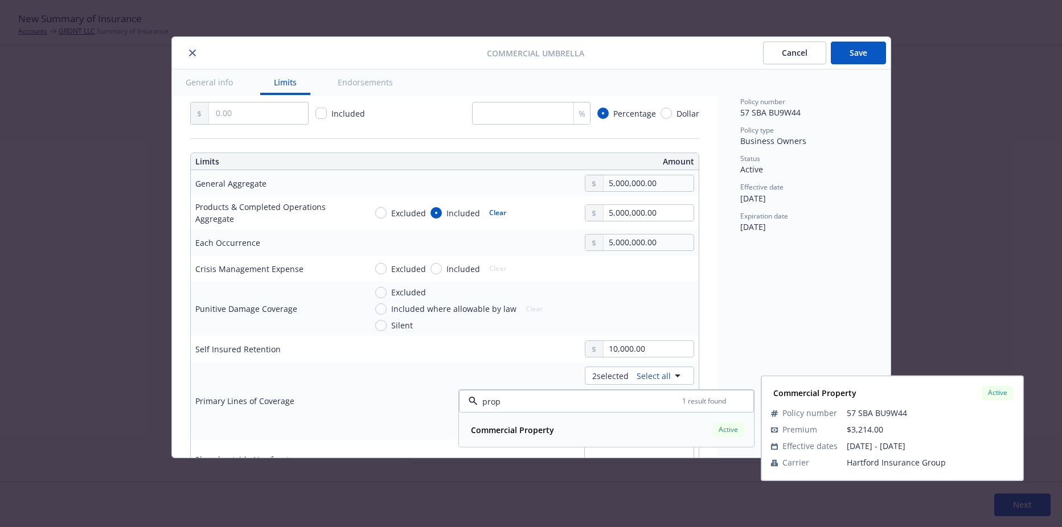
click at [502, 425] on strong "Commercial Property" at bounding box center [512, 430] width 83 height 11
type textarea "x"
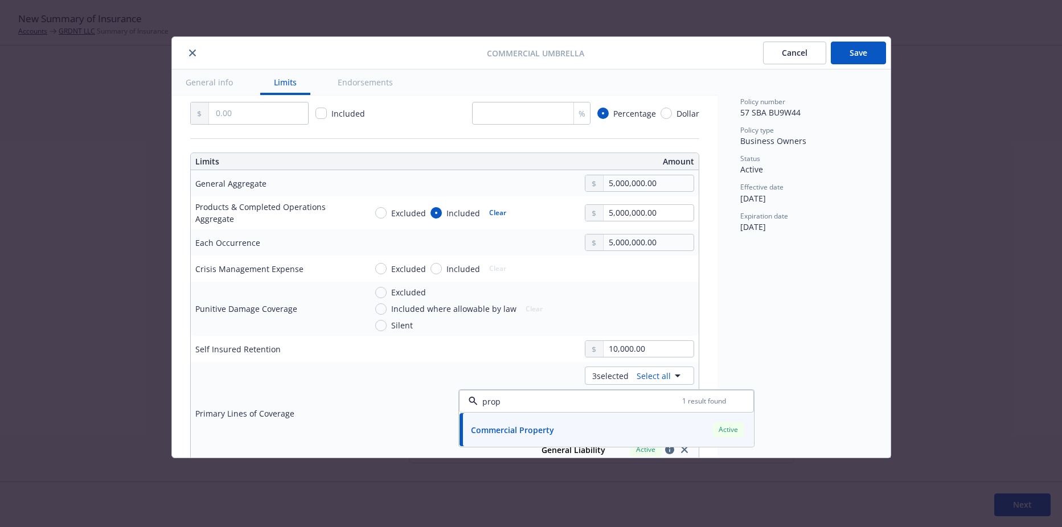
type input "prop"
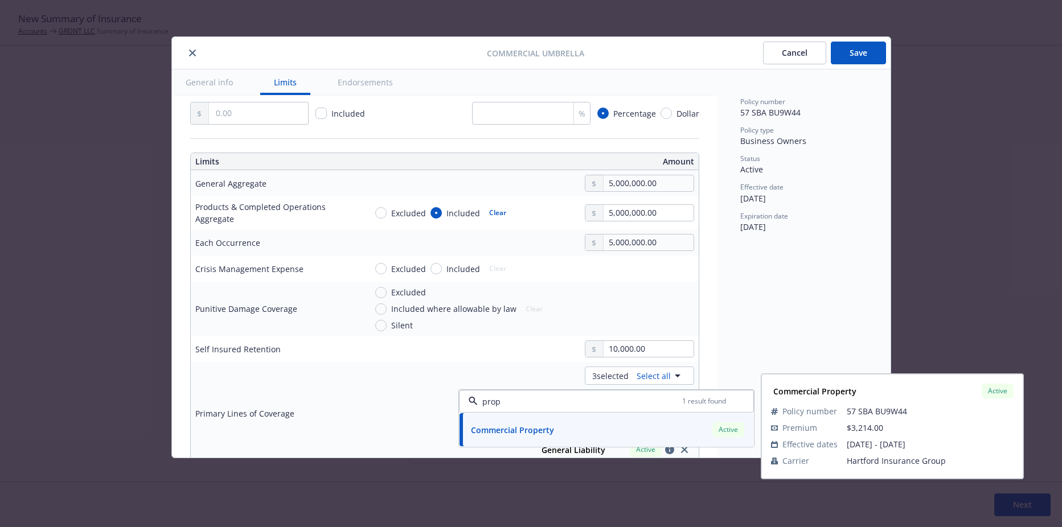
click at [518, 326] on div "Excluded Included where allowable by law Silent Clear" at bounding box center [462, 309] width 174 height 45
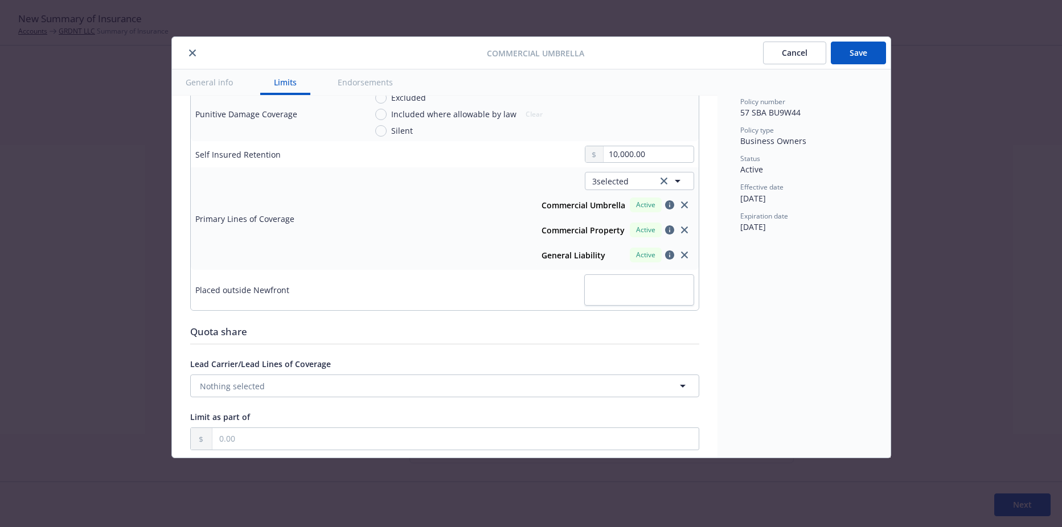
scroll to position [489, 0]
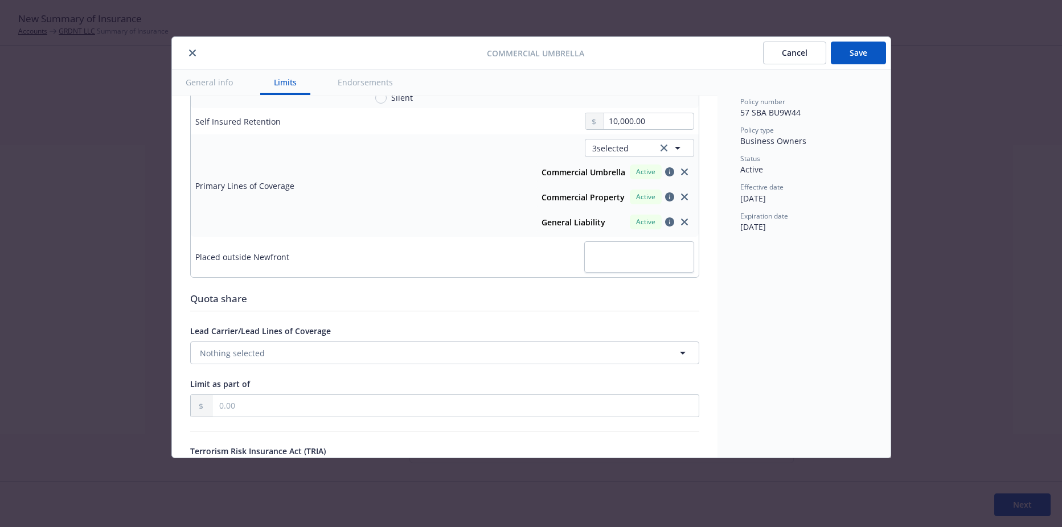
click at [842, 49] on button "Save" at bounding box center [858, 53] width 55 height 23
type textarea "x"
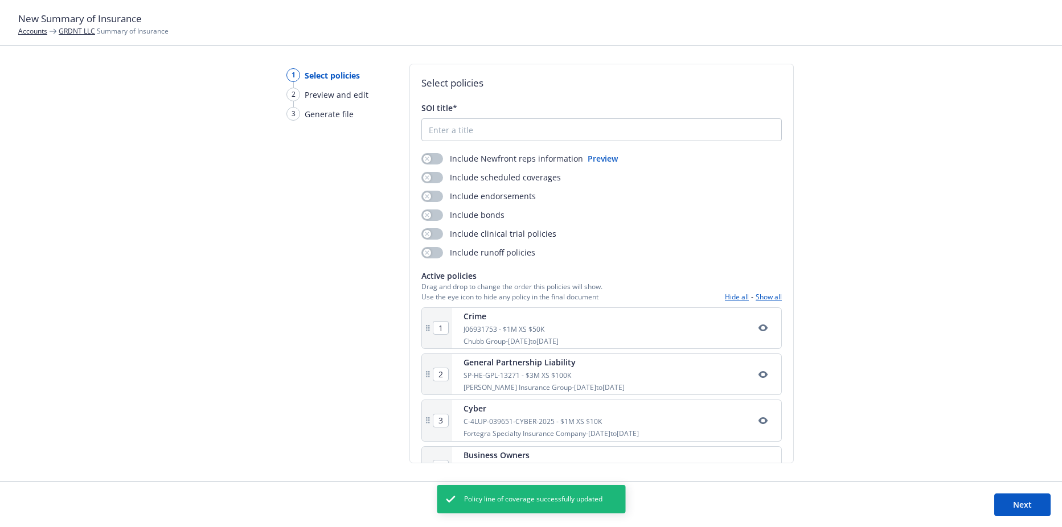
scroll to position [36, 0]
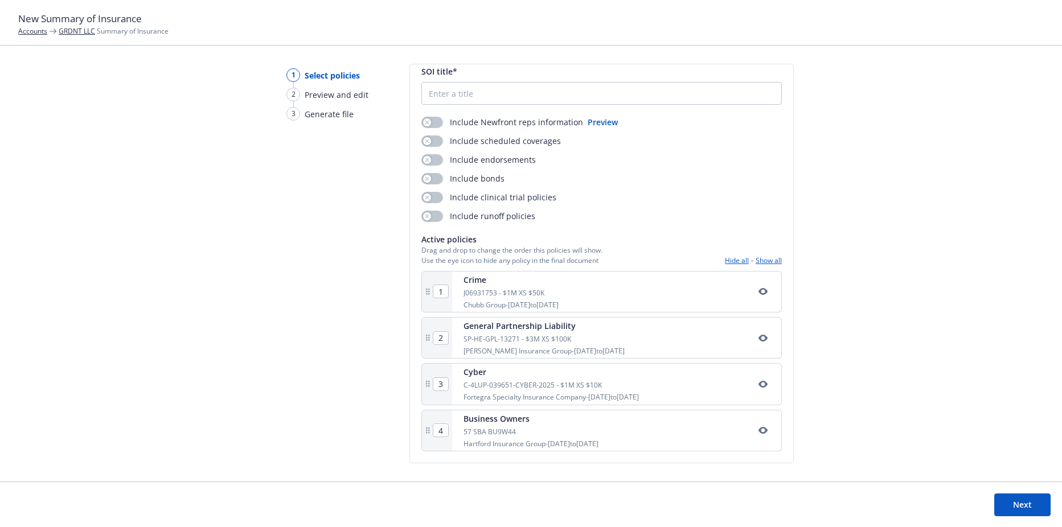
click at [759, 432] on icon "button" at bounding box center [763, 430] width 9 height 9
click at [759, 429] on icon "button" at bounding box center [763, 430] width 9 height 7
click at [569, 432] on div "57 SBA BU9W44" at bounding box center [531, 432] width 135 height 10
click at [500, 424] on div "Business Owners" at bounding box center [531, 419] width 135 height 12
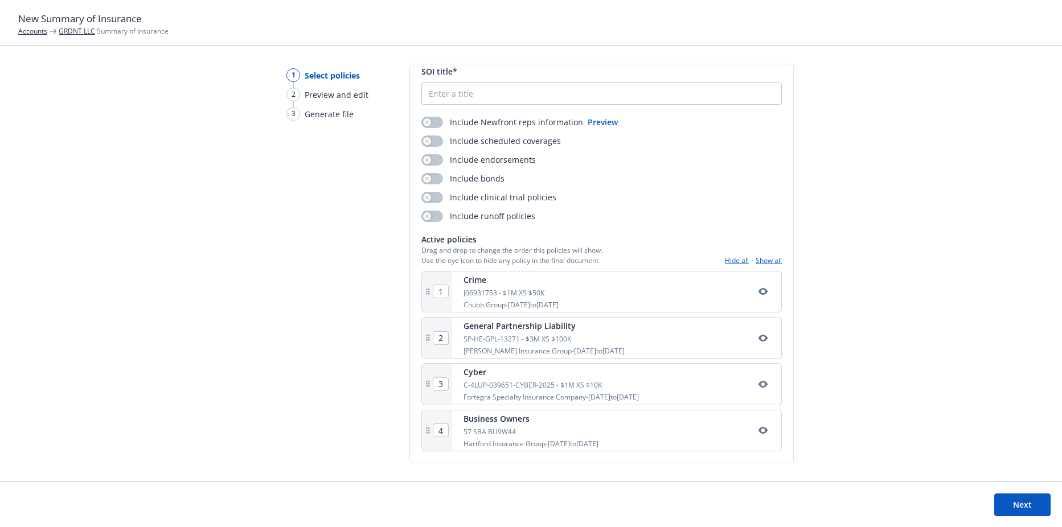
click at [422, 438] on div "4" at bounding box center [437, 431] width 30 height 40
